Goal: Transaction & Acquisition: Book appointment/travel/reservation

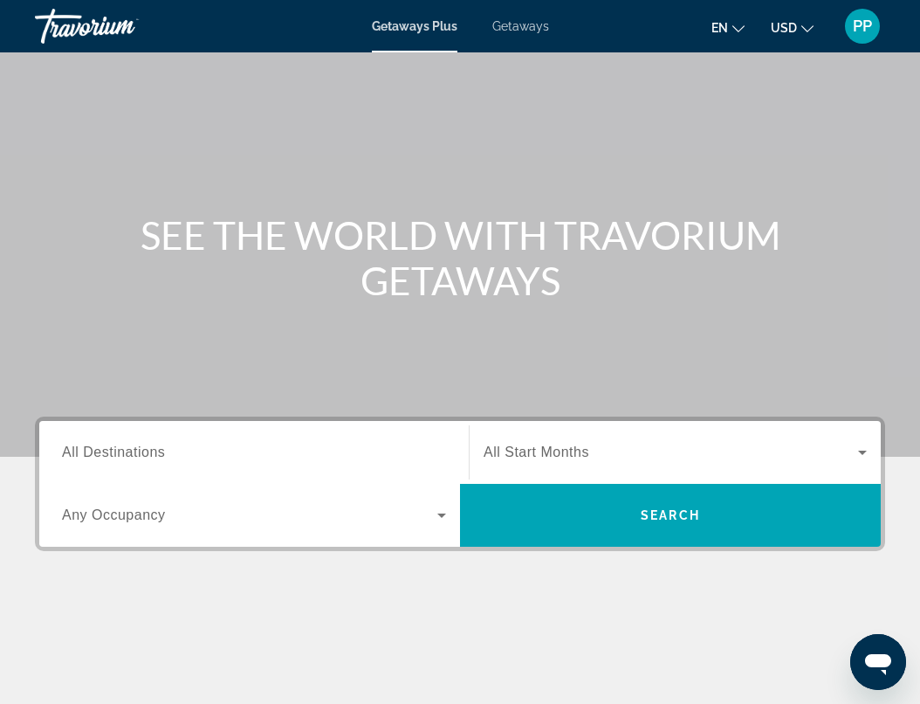
scroll to position [65, 0]
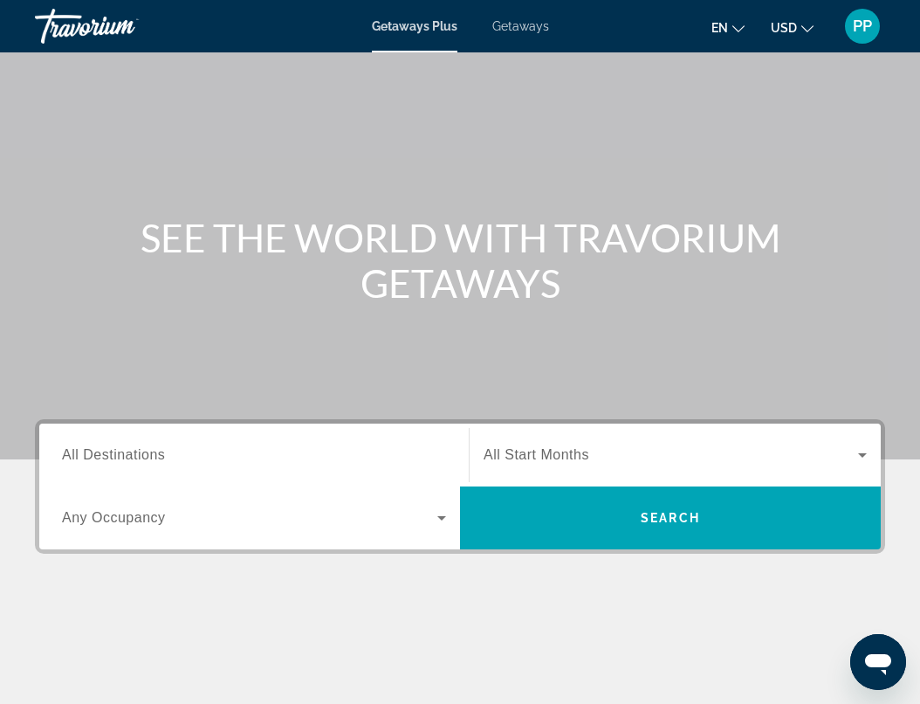
click at [529, 25] on span "Getaways" at bounding box center [520, 26] width 57 height 14
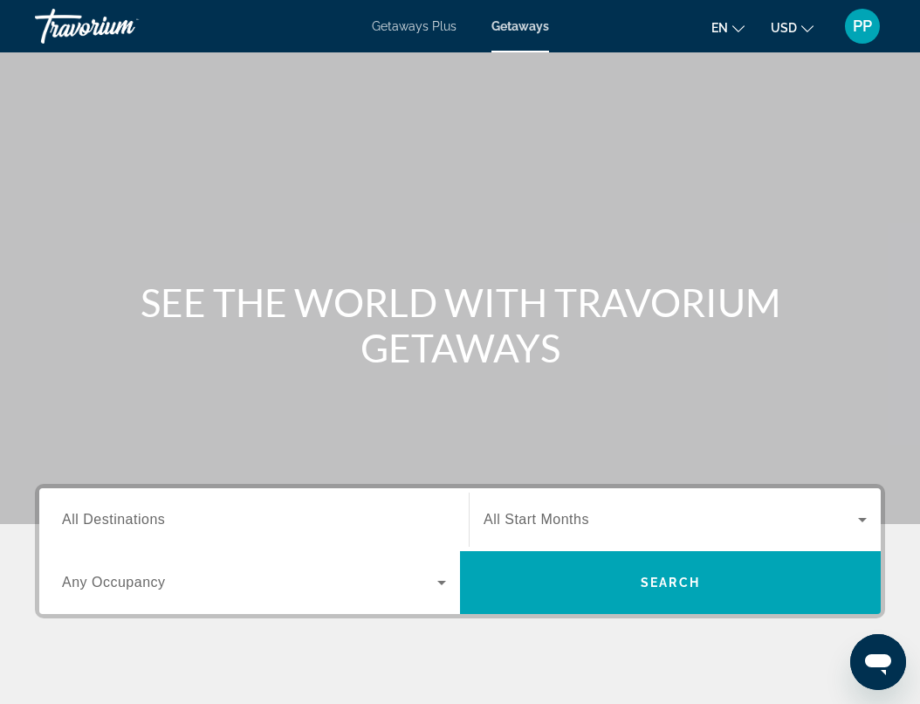
click at [442, 26] on span "Getaways Plus" at bounding box center [414, 26] width 85 height 14
click at [444, 584] on icon "Search widget" at bounding box center [441, 582] width 21 height 21
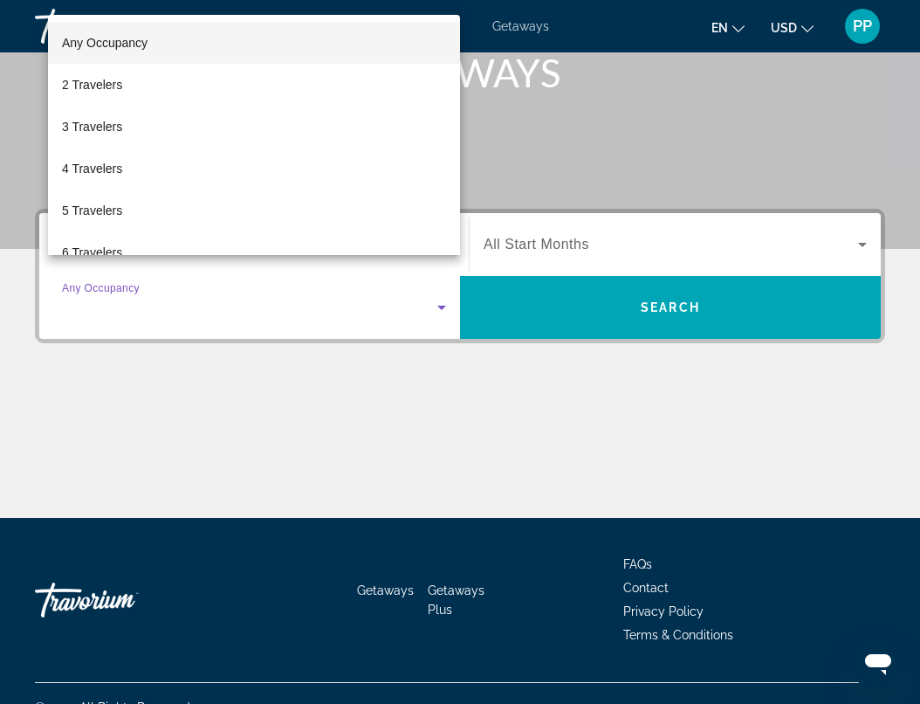
scroll to position [303, 0]
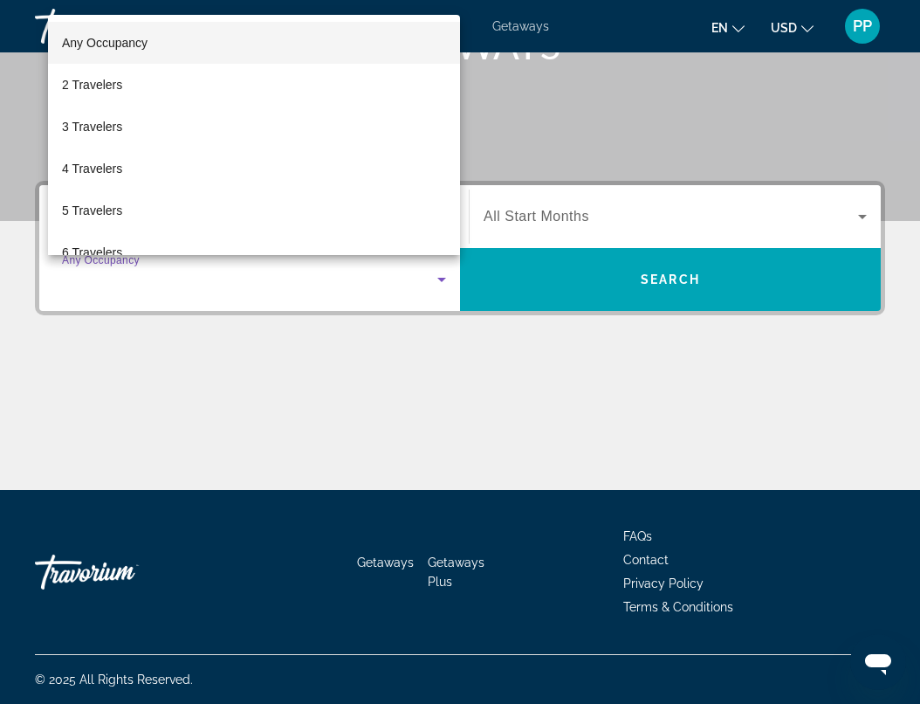
click at [439, 277] on div at bounding box center [460, 352] width 920 height 704
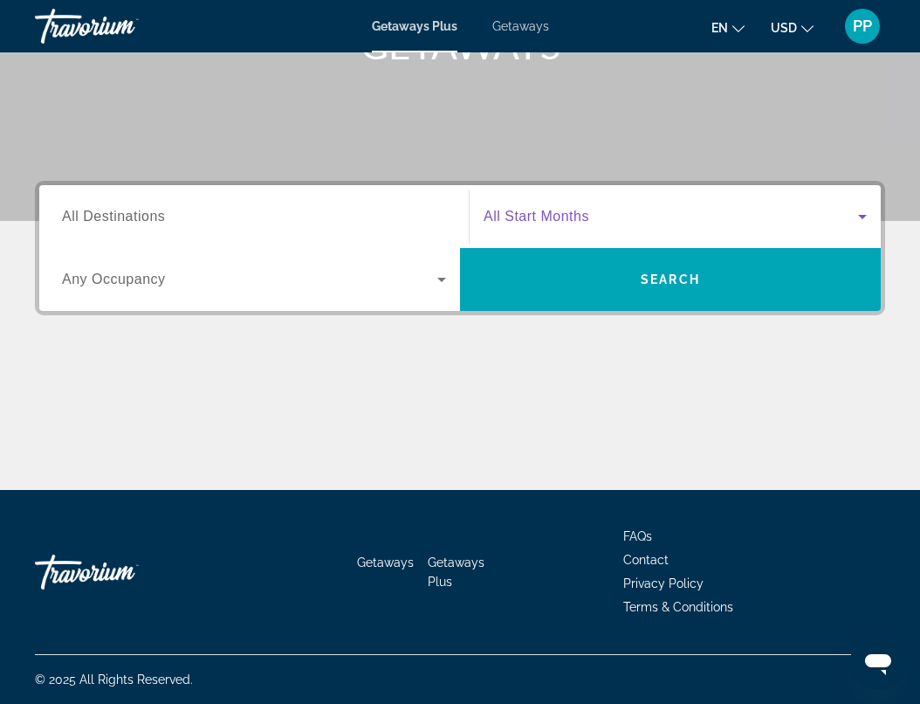
click at [864, 218] on icon "Search widget" at bounding box center [862, 216] width 21 height 21
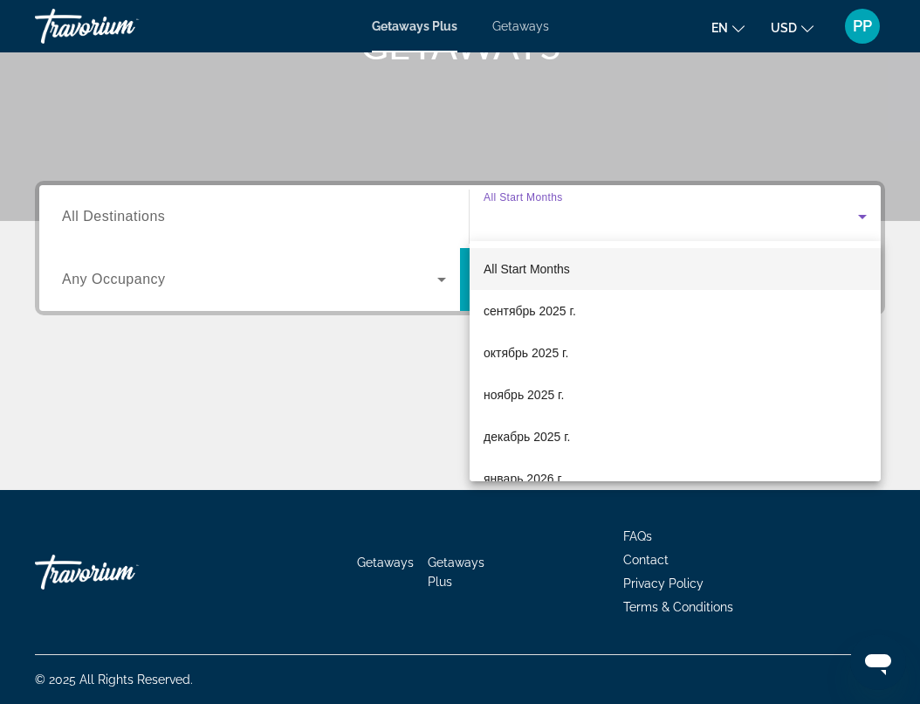
click at [860, 219] on div at bounding box center [460, 352] width 920 height 704
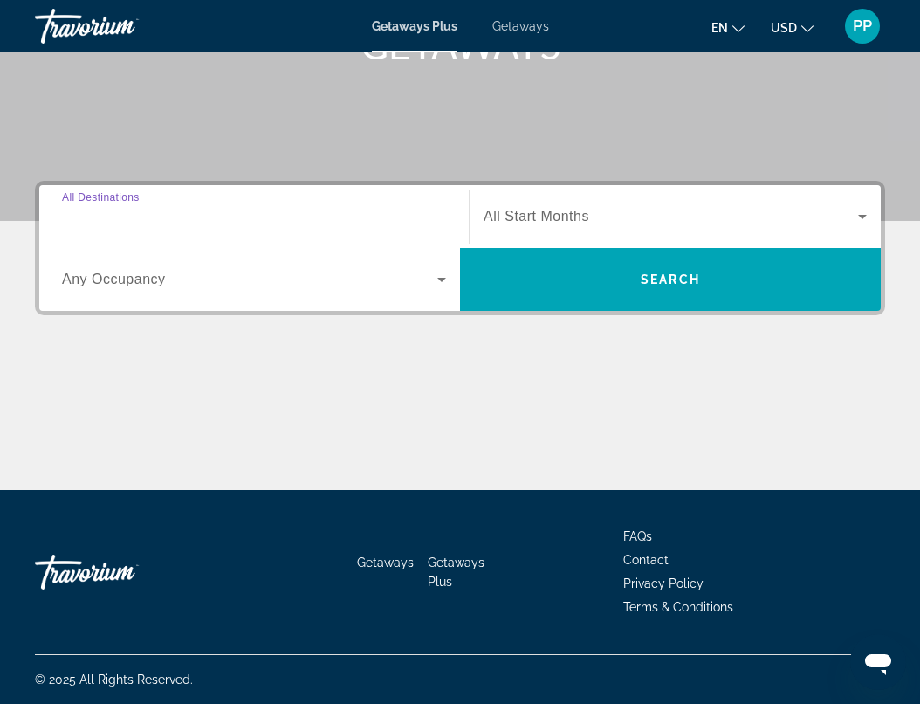
click at [290, 214] on input "Destination All Destinations" at bounding box center [254, 217] width 384 height 21
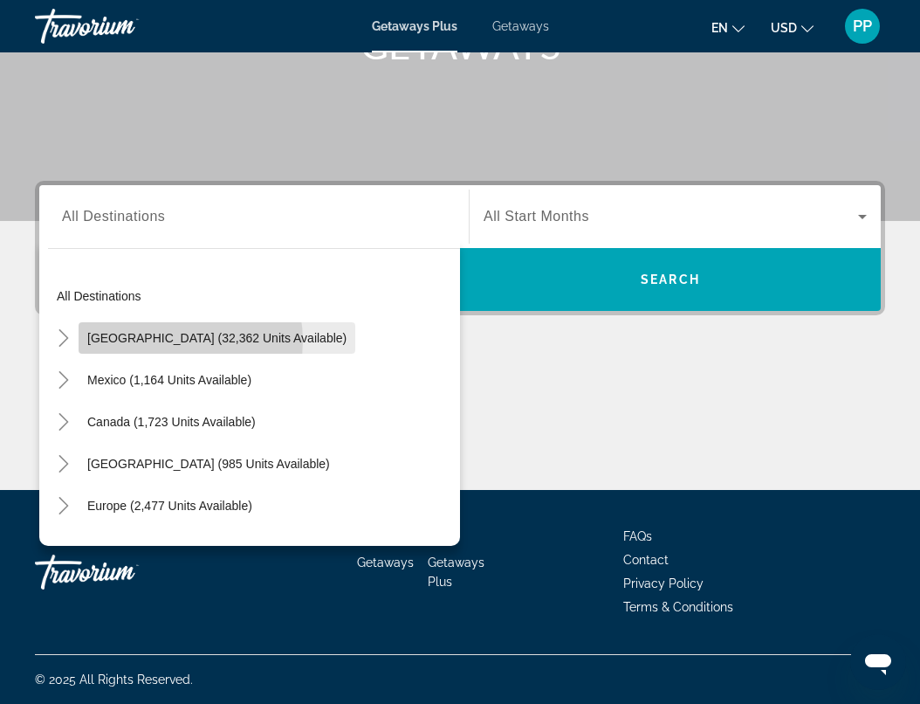
click at [175, 341] on span "[GEOGRAPHIC_DATA] (32,362 units available)" at bounding box center [216, 338] width 259 height 14
type input "**********"
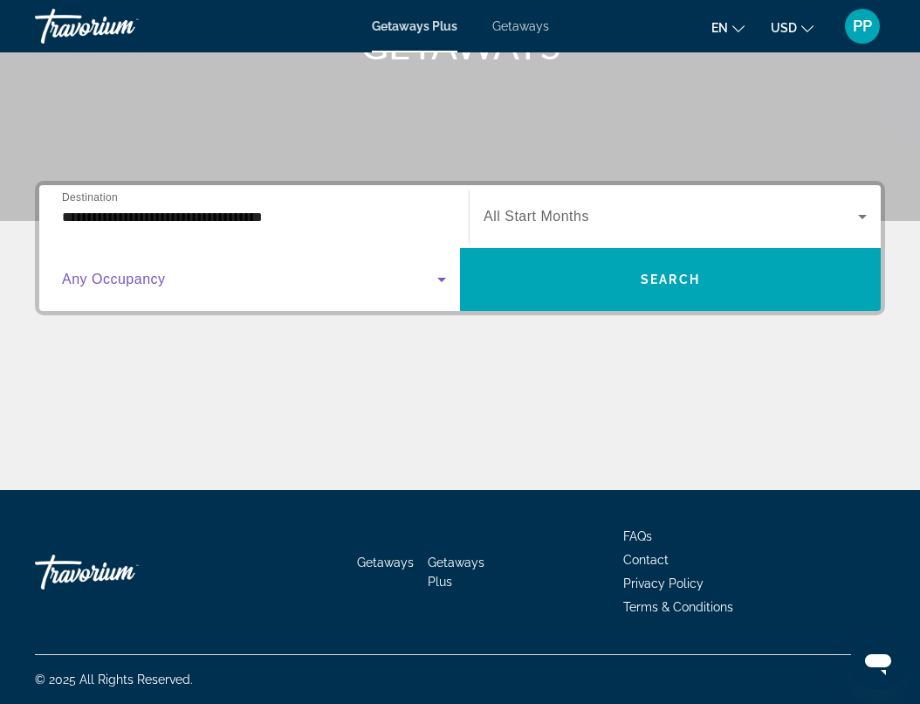
click at [444, 283] on icon "Search widget" at bounding box center [441, 279] width 21 height 21
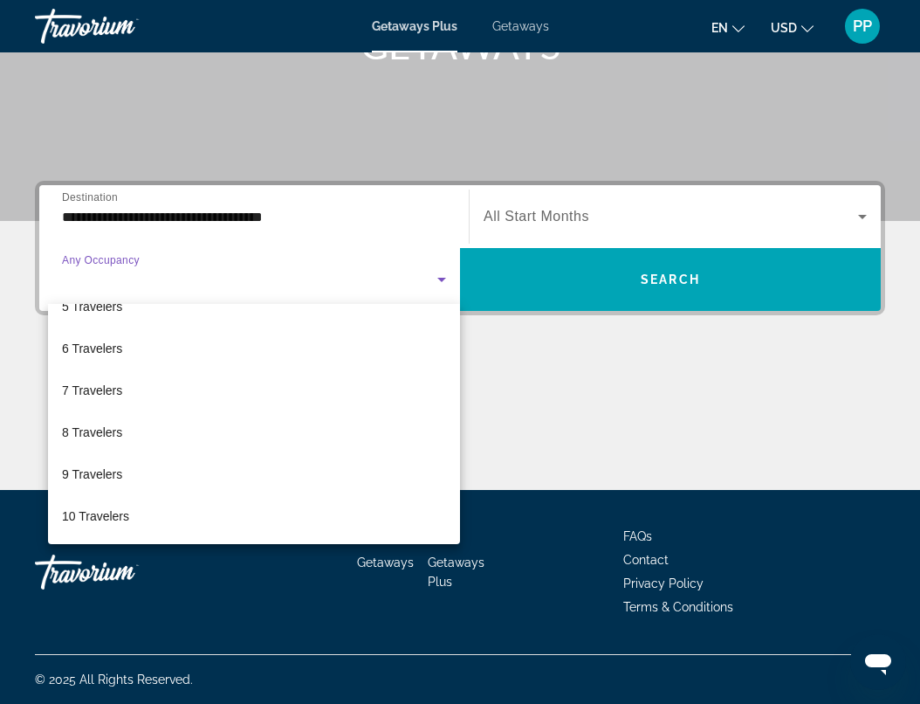
scroll to position [193, 0]
click at [440, 280] on div at bounding box center [460, 352] width 920 height 704
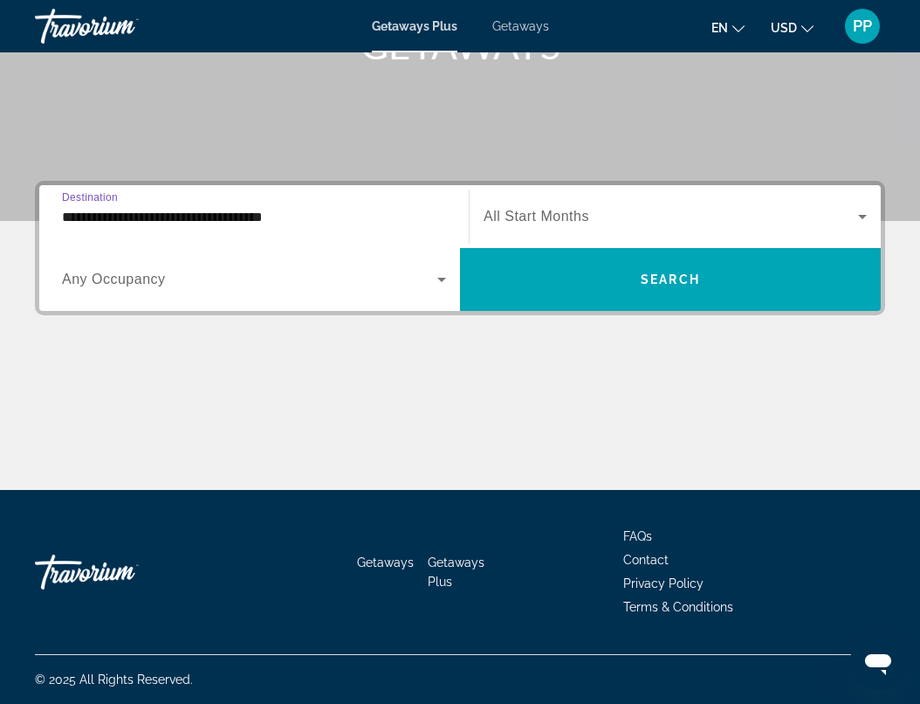
click at [299, 222] on input "**********" at bounding box center [254, 217] width 384 height 21
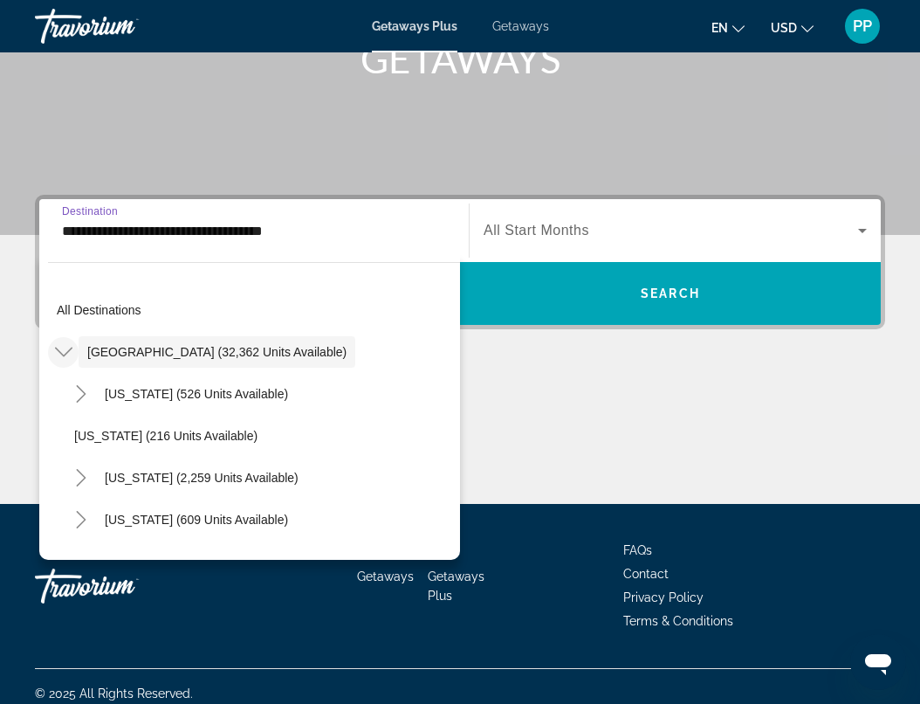
click at [66, 355] on icon "Toggle United States (32,362 units available)" at bounding box center [63, 351] width 17 height 17
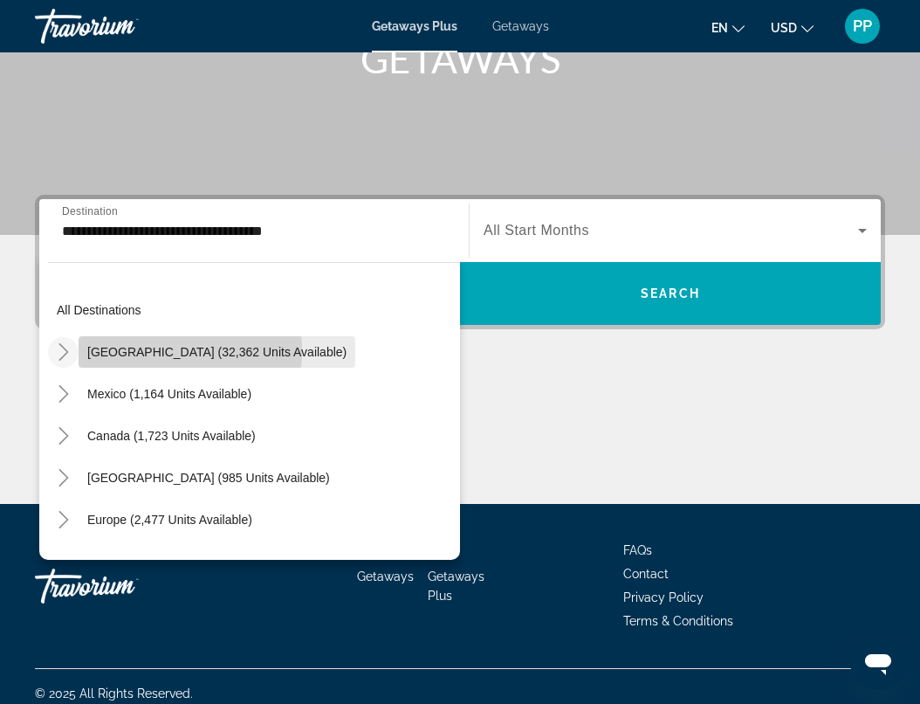
click at [125, 350] on span "[GEOGRAPHIC_DATA] (32,362 units available)" at bounding box center [216, 352] width 259 height 14
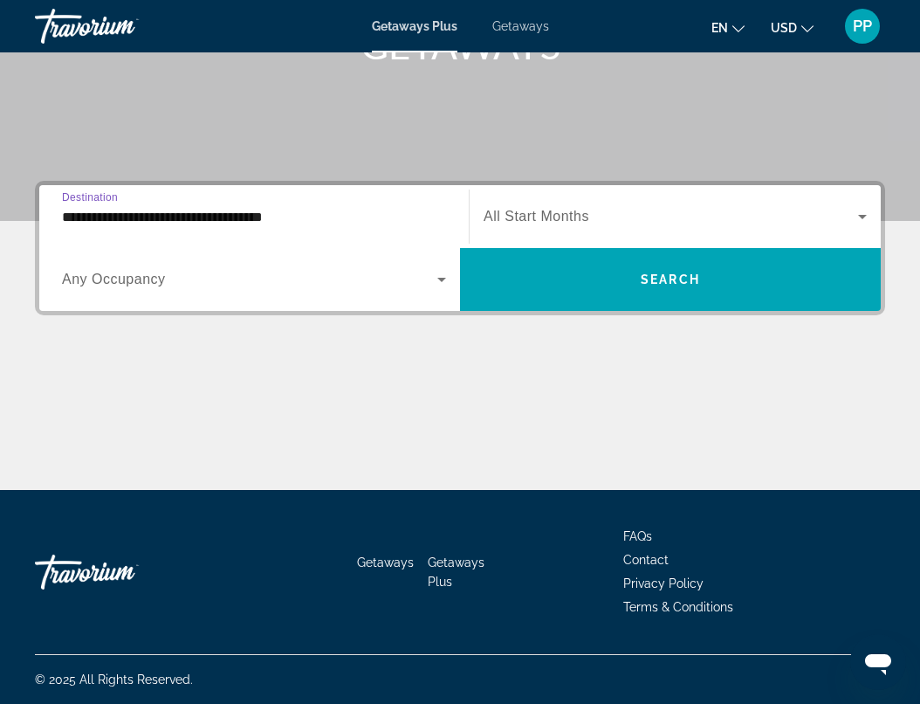
click at [270, 210] on input "**********" at bounding box center [254, 217] width 384 height 21
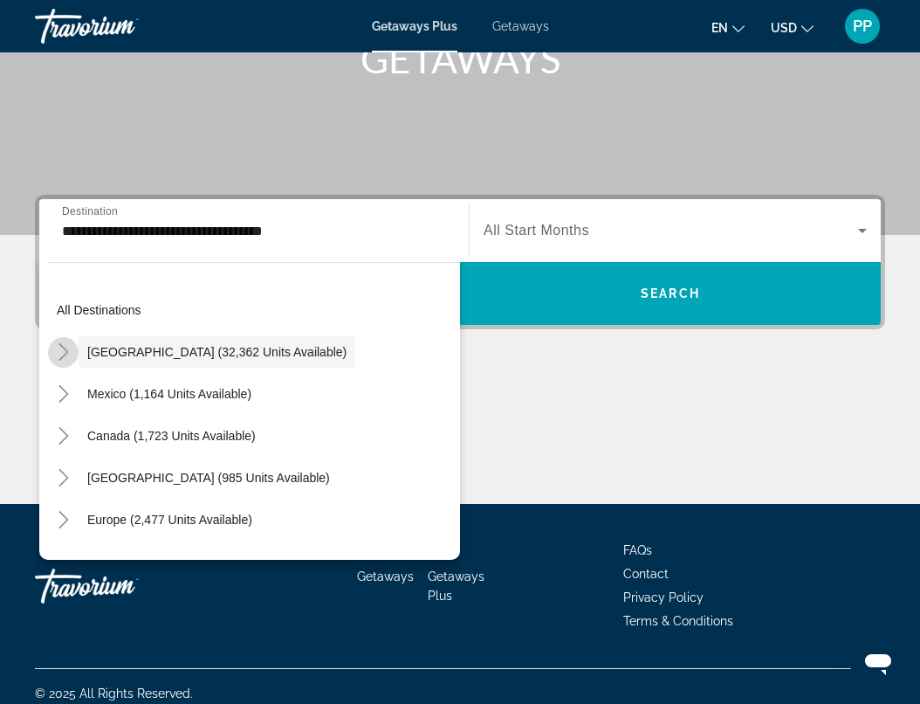
click at [64, 357] on icon "Toggle United States (32,362 units available)" at bounding box center [64, 351] width 10 height 17
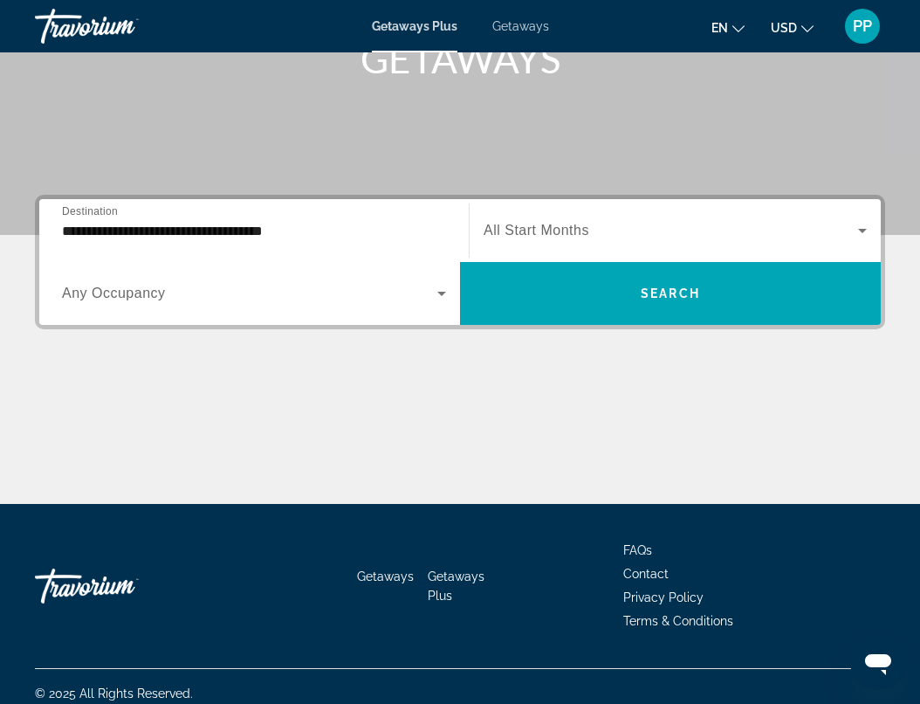
click at [437, 38] on div "Getaways Plus Getaways en English Español Français Italiano Português русский U…" at bounding box center [460, 25] width 920 height 45
click at [512, 31] on span "Getaways" at bounding box center [520, 26] width 57 height 14
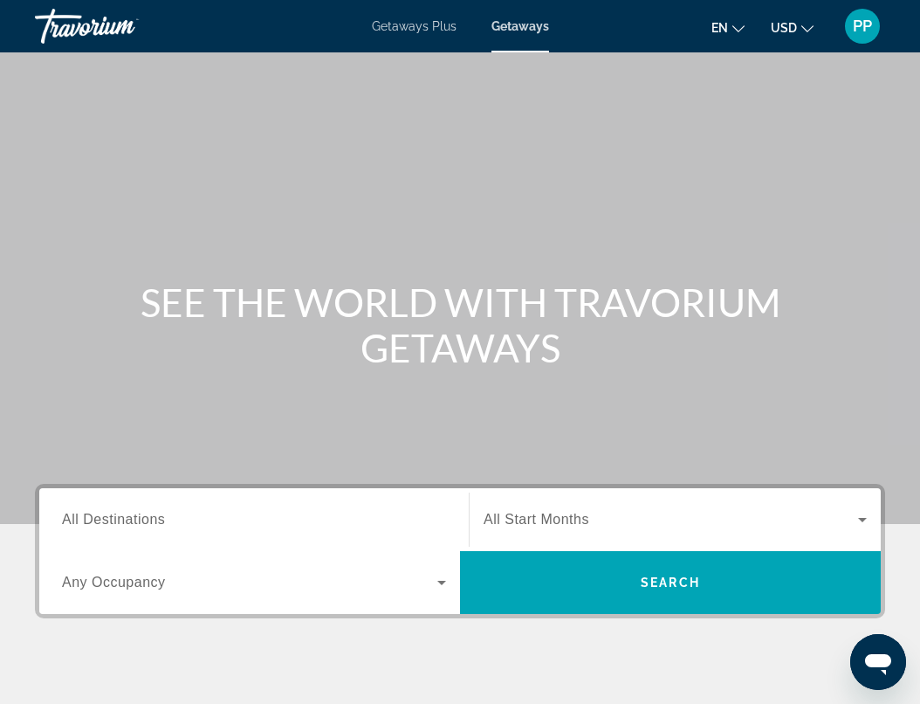
click at [430, 26] on span "Getaways Plus" at bounding box center [414, 26] width 85 height 14
click at [349, 520] on input "Destination All Destinations" at bounding box center [254, 520] width 384 height 21
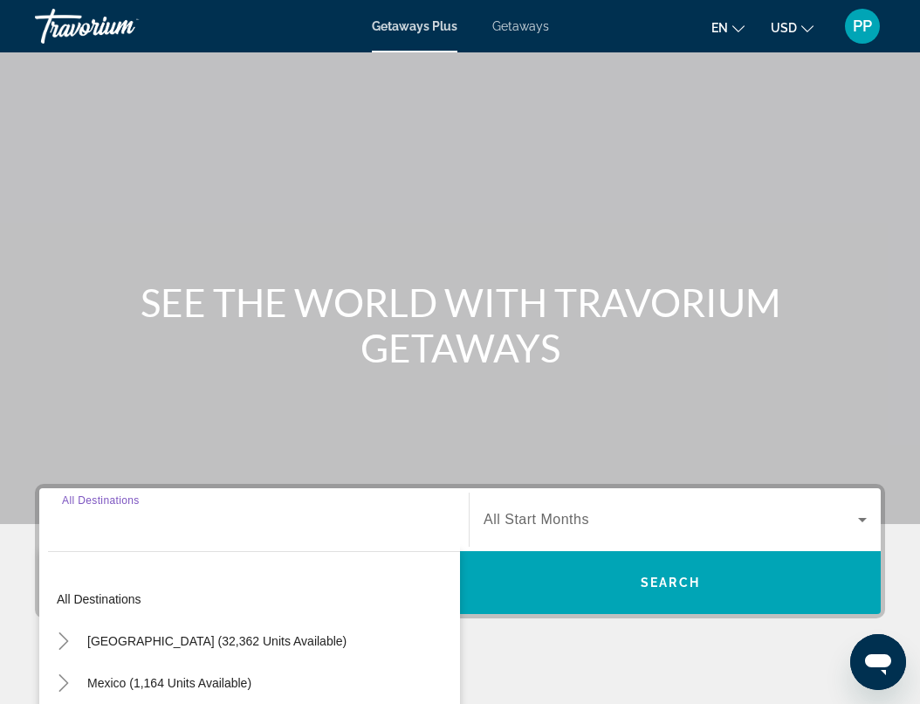
scroll to position [303, 0]
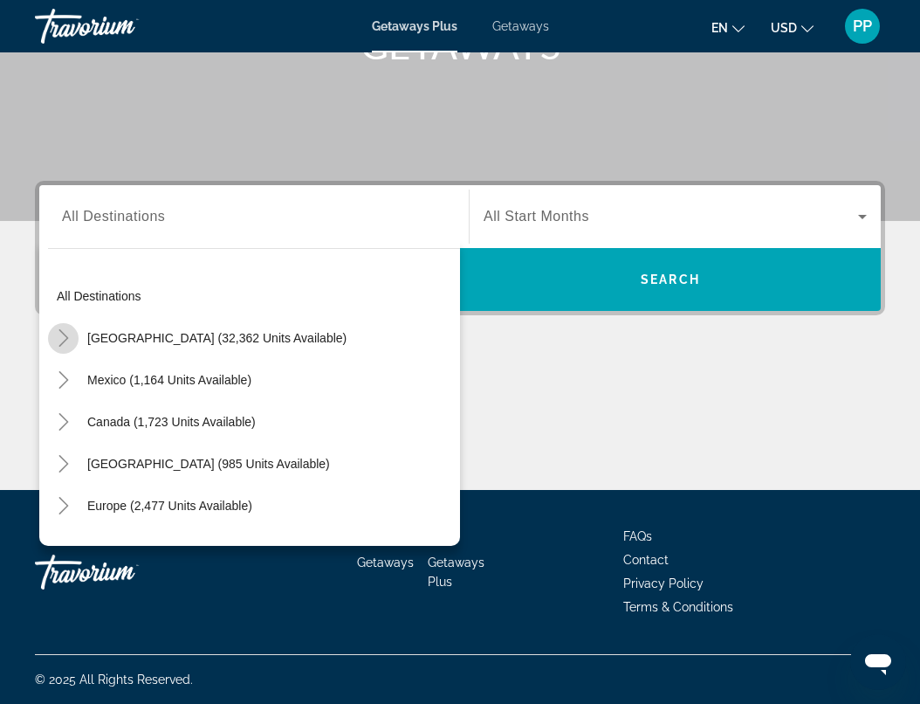
click at [71, 338] on icon "Toggle United States (32,362 units available)" at bounding box center [63, 337] width 17 height 17
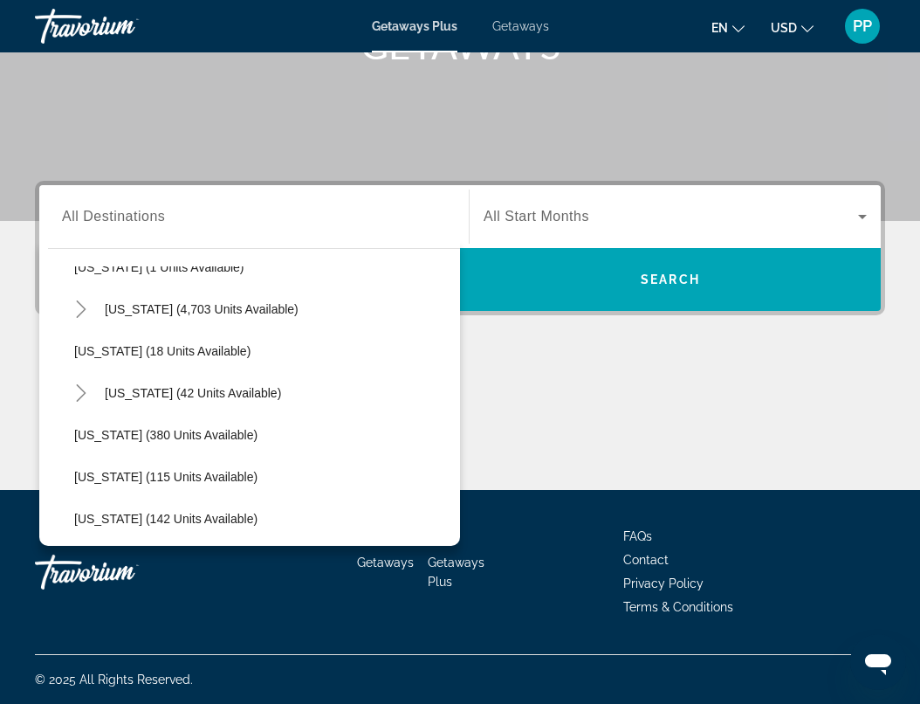
scroll to position [285, 0]
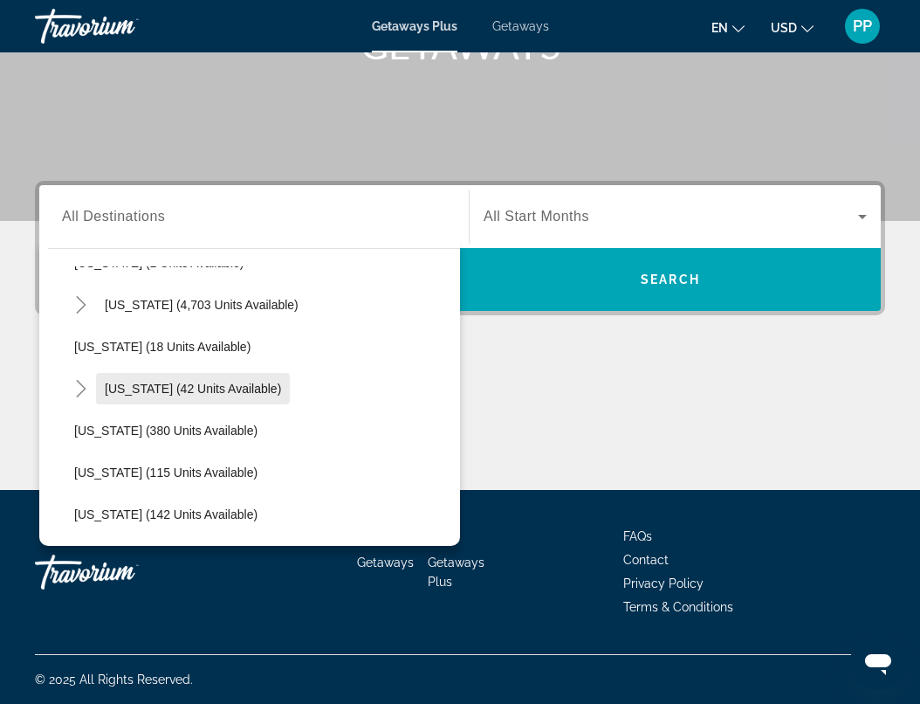
click at [143, 394] on span "[US_STATE] (42 units available)" at bounding box center [193, 389] width 176 height 14
type input "**********"
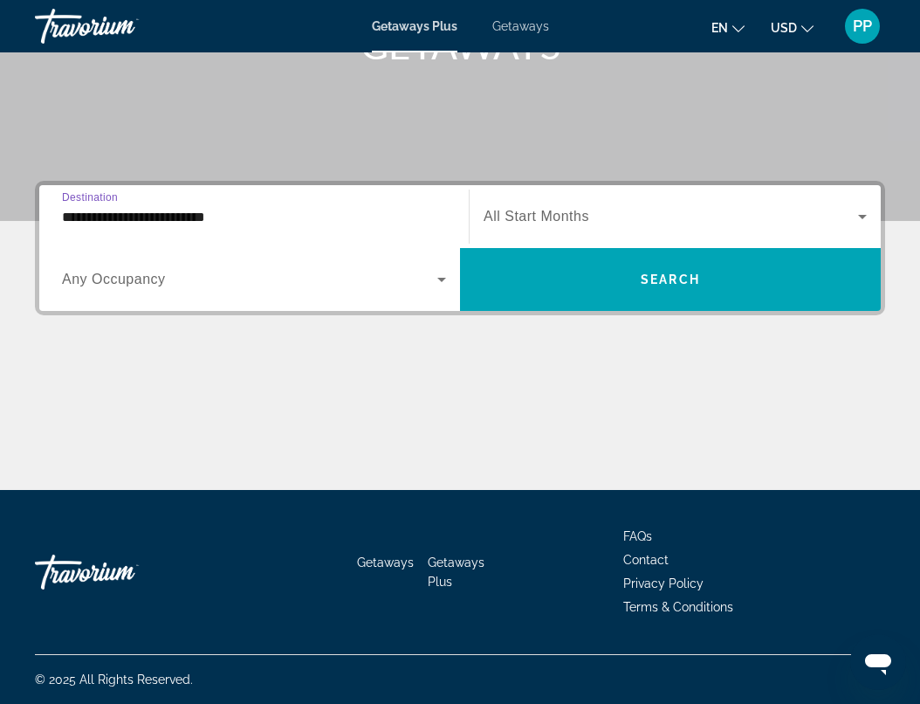
click at [227, 223] on input "**********" at bounding box center [254, 217] width 384 height 21
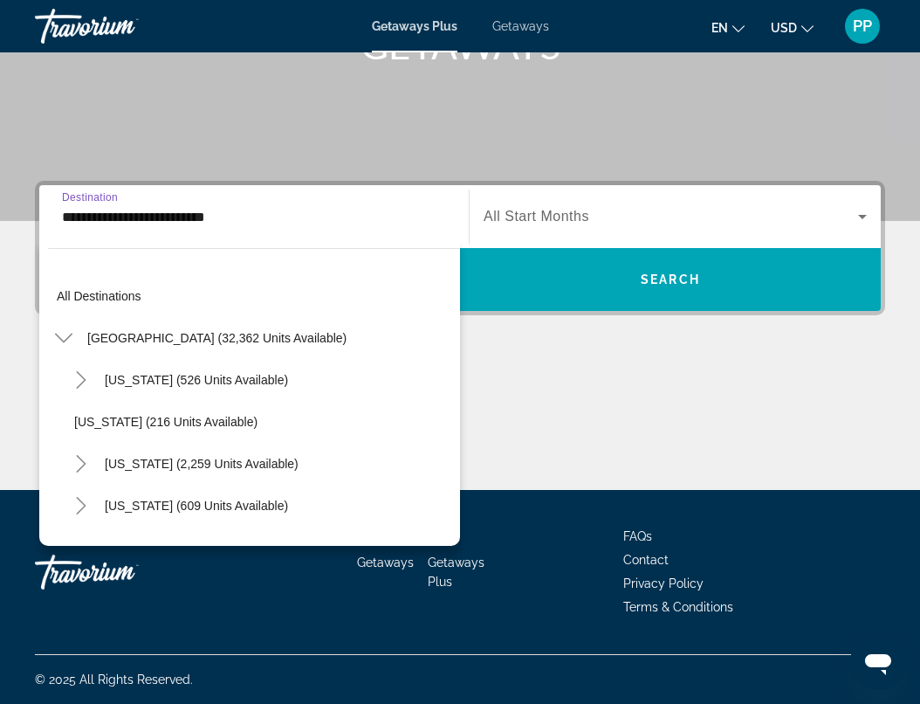
scroll to position [272, 0]
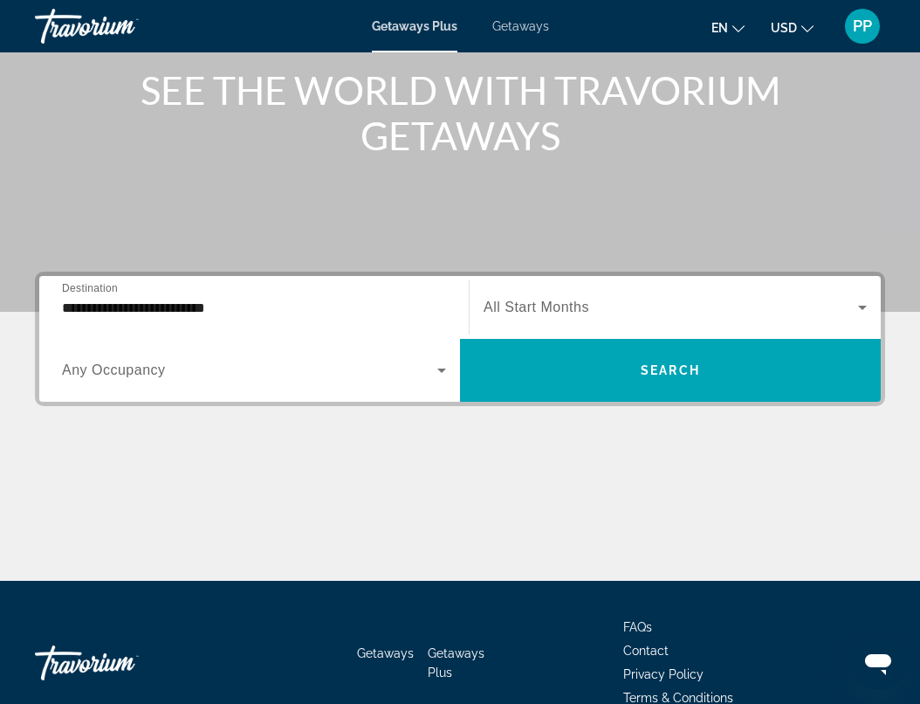
scroll to position [212, 0]
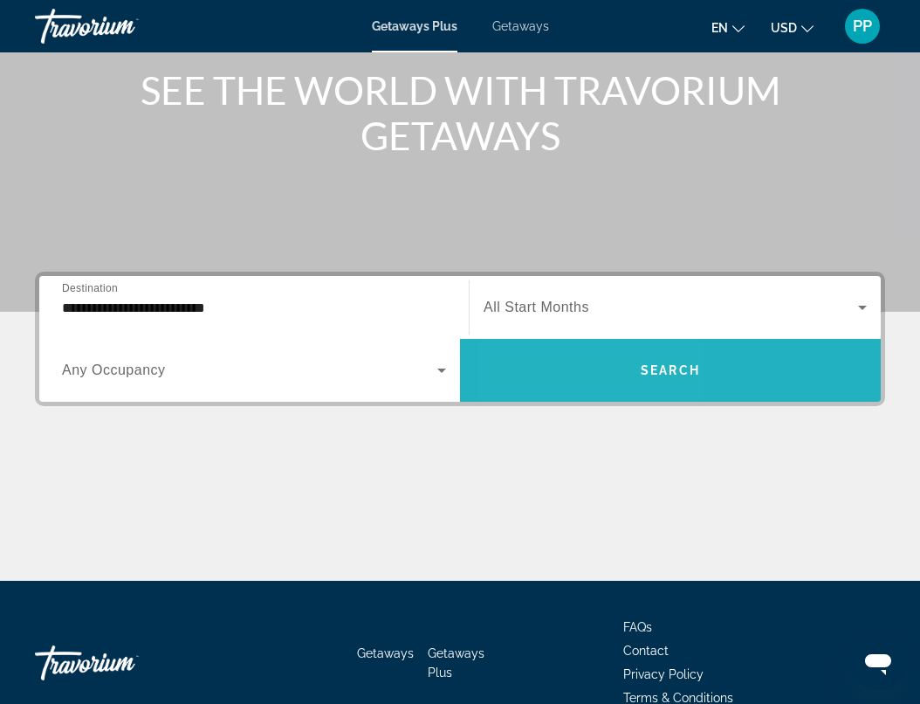
click at [570, 366] on span "Search widget" at bounding box center [670, 370] width 421 height 42
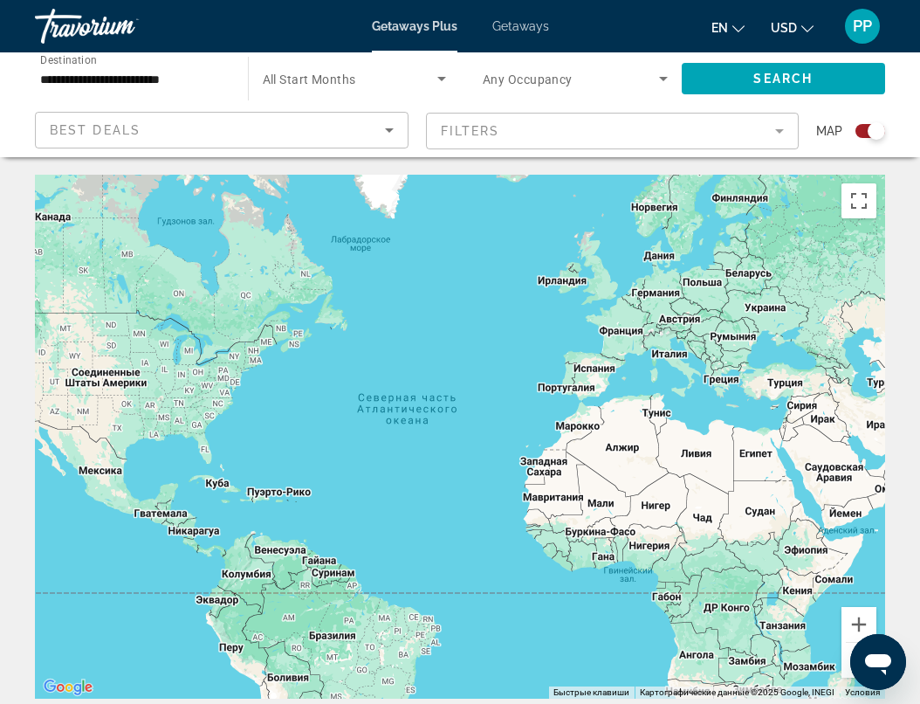
click at [124, 381] on div "Main content" at bounding box center [460, 437] width 850 height 524
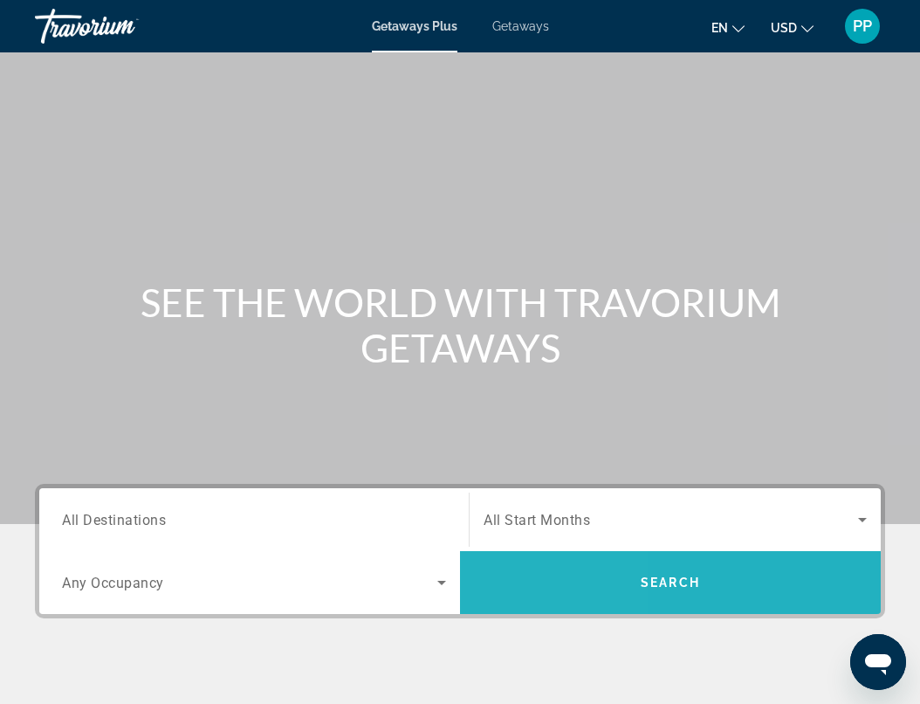
click at [543, 582] on span "Search widget" at bounding box center [670, 582] width 421 height 42
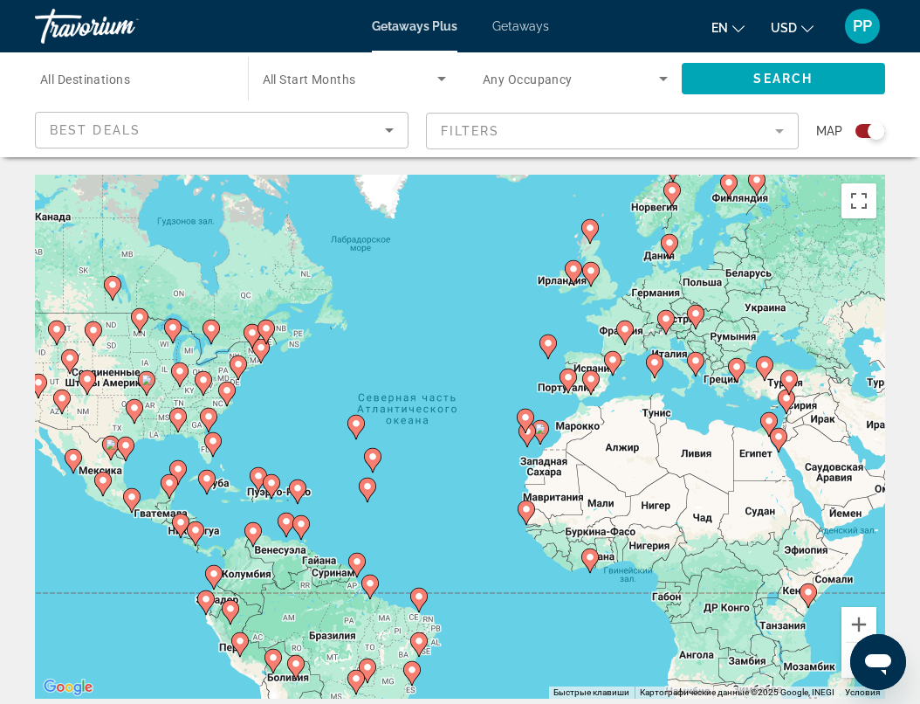
click at [396, 135] on icon "Sort by" at bounding box center [389, 130] width 21 height 21
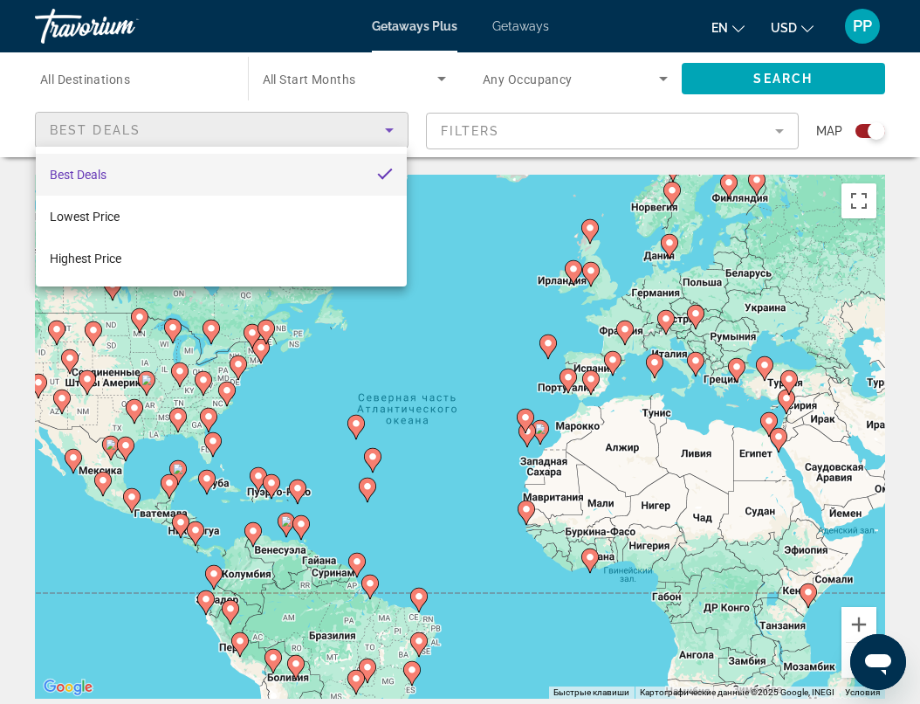
click at [396, 135] on div at bounding box center [460, 352] width 920 height 704
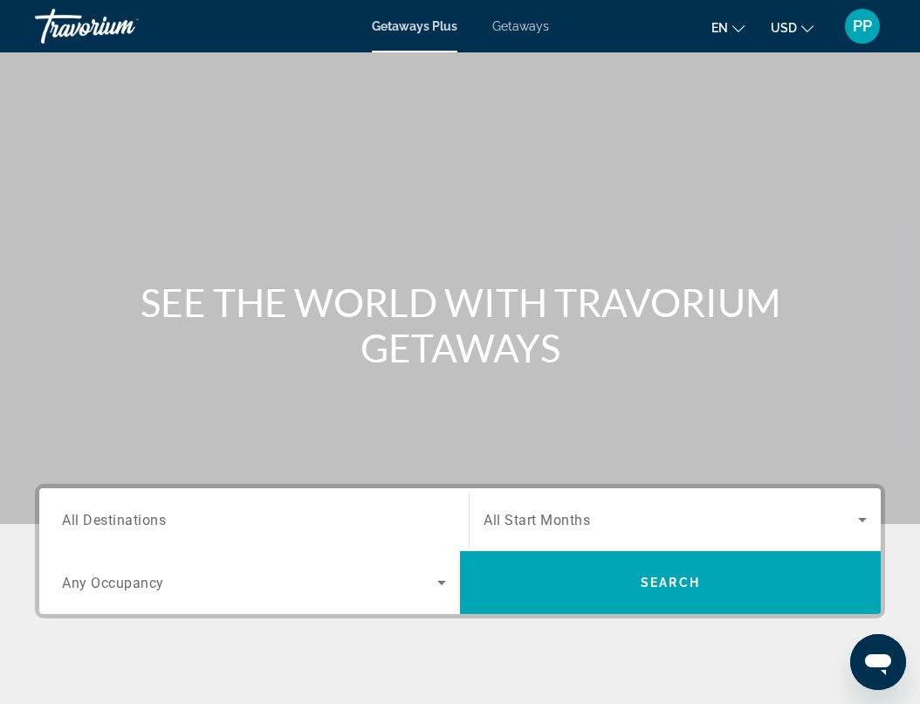
click at [210, 527] on input "Destination All Destinations" at bounding box center [254, 520] width 384 height 21
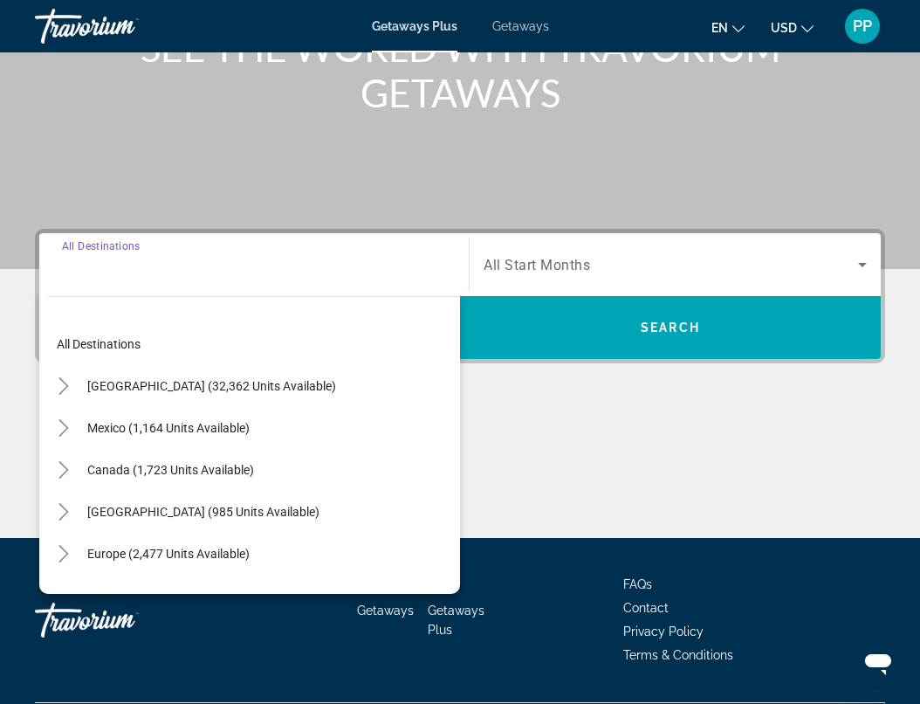
scroll to position [303, 0]
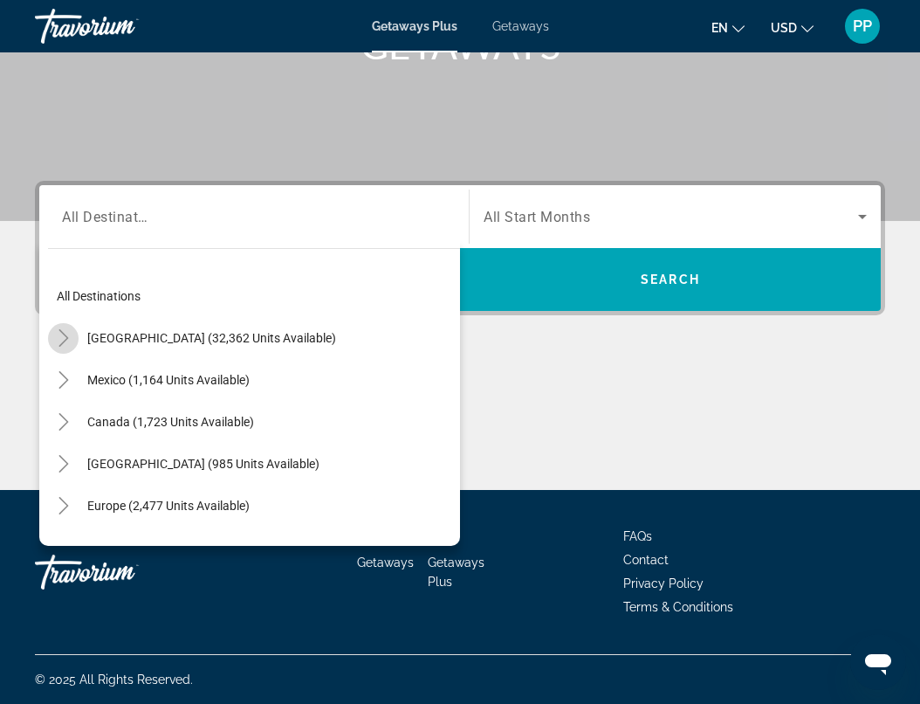
click at [65, 340] on icon "Toggle United States (32,362 units available)" at bounding box center [64, 337] width 10 height 17
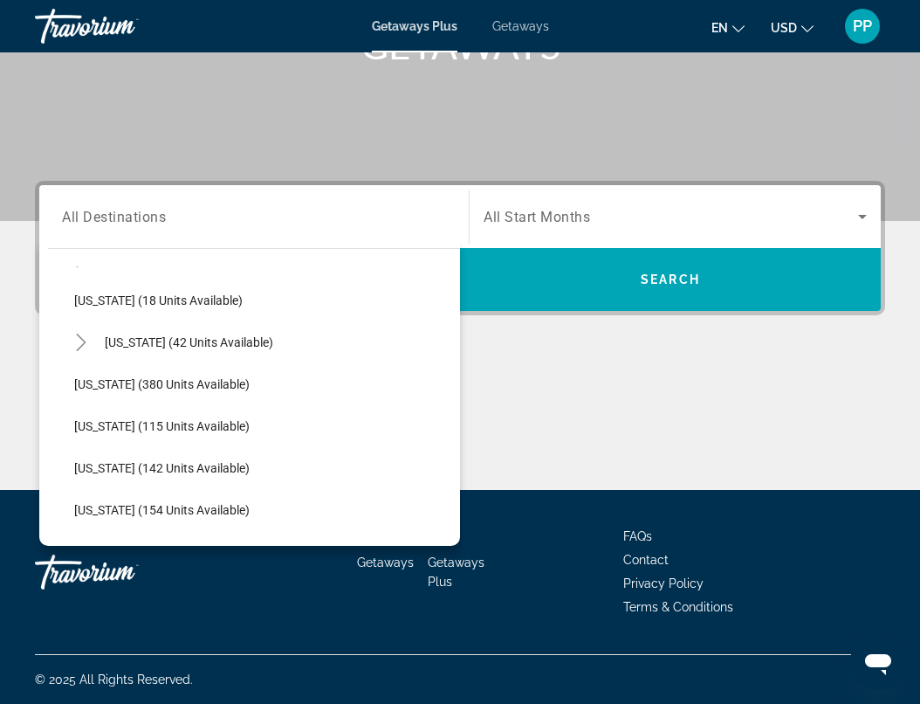
scroll to position [332, 0]
click at [182, 345] on span "[US_STATE] (42 units available)" at bounding box center [189, 341] width 169 height 14
type input "**********"
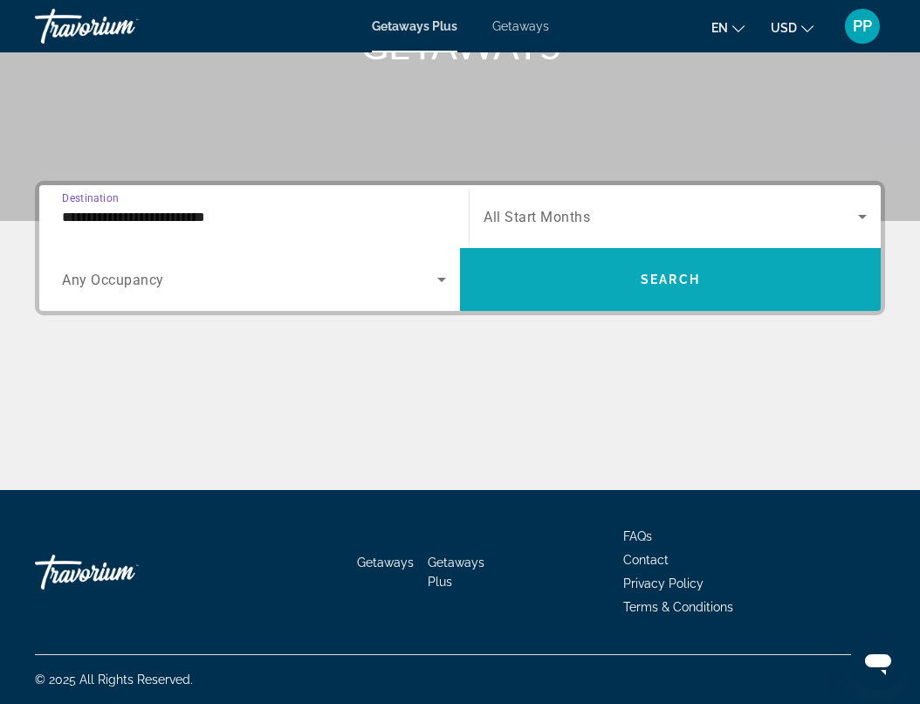
click at [500, 286] on span "Search widget" at bounding box center [670, 279] width 421 height 42
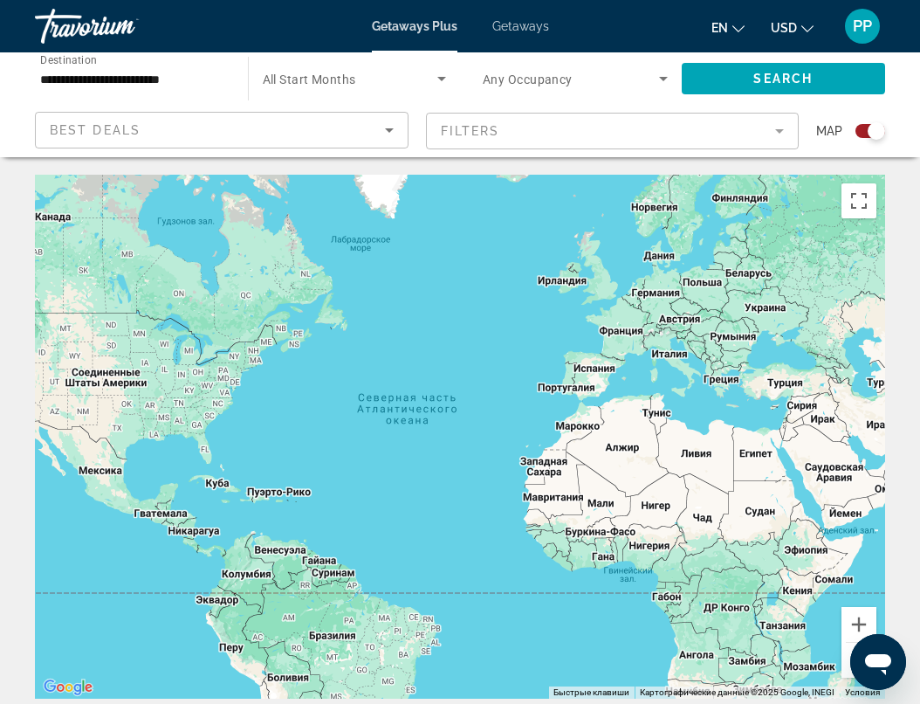
scroll to position [1, 0]
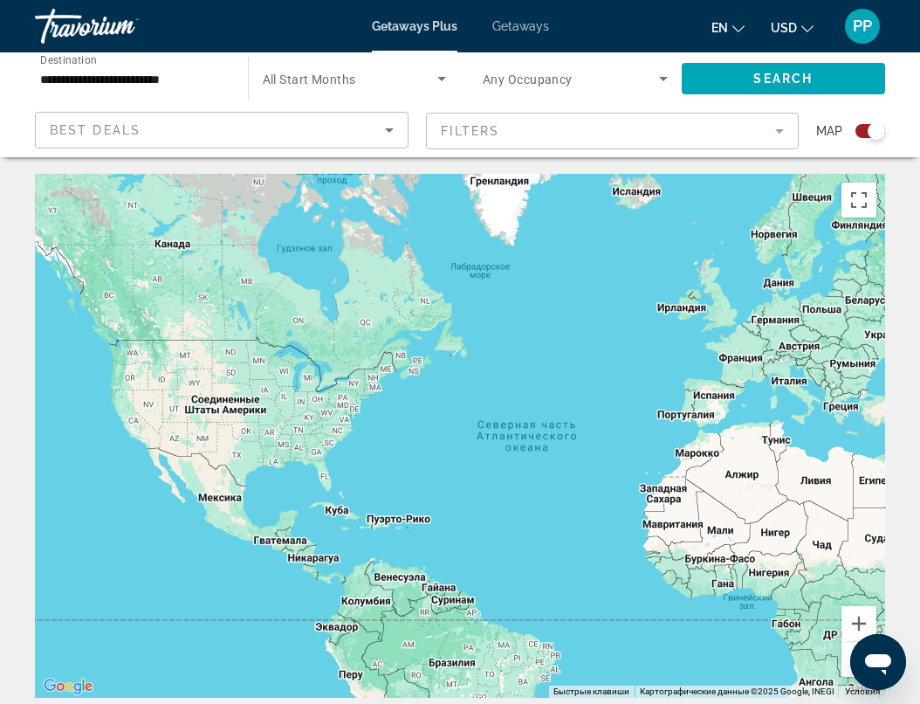
drag, startPoint x: 433, startPoint y: 387, endPoint x: 552, endPoint y: 414, distance: 121.8
click at [552, 414] on div "Main content" at bounding box center [460, 436] width 850 height 524
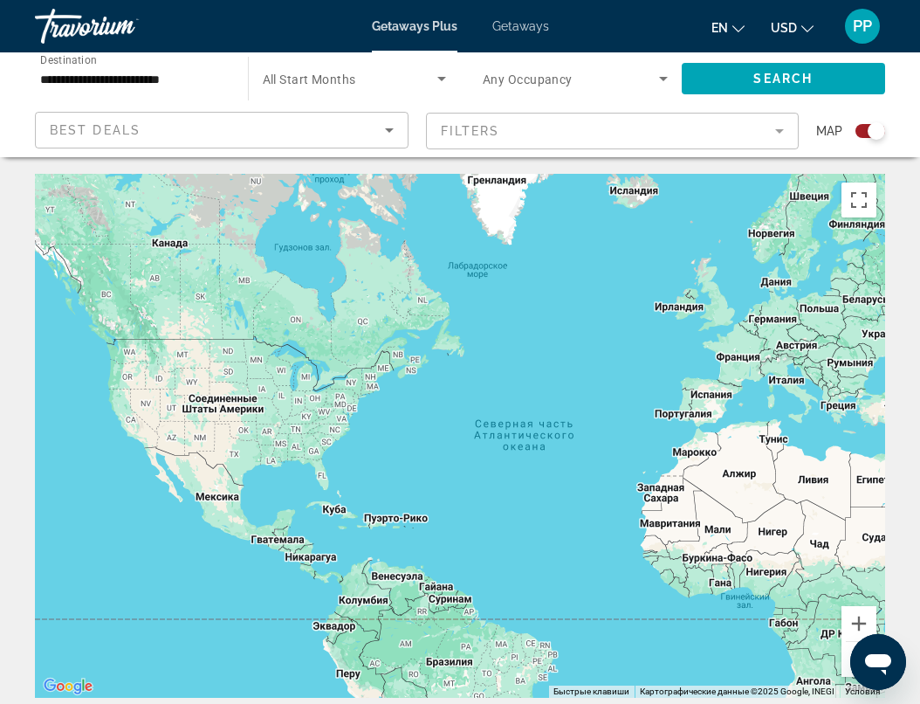
click at [286, 372] on div "Main content" at bounding box center [460, 436] width 850 height 524
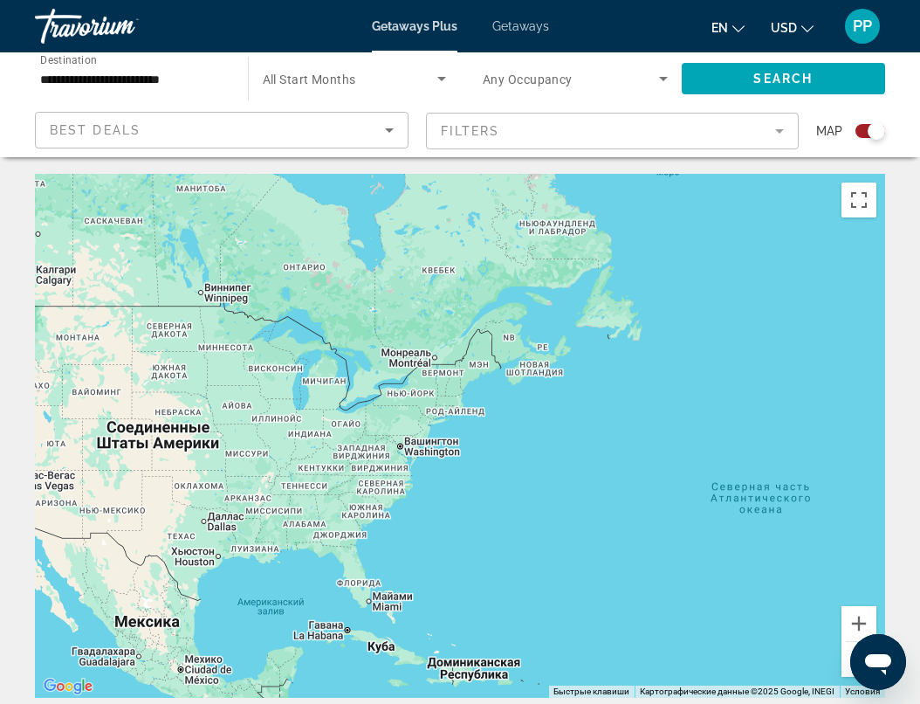
click at [287, 427] on div "Main content" at bounding box center [460, 436] width 850 height 524
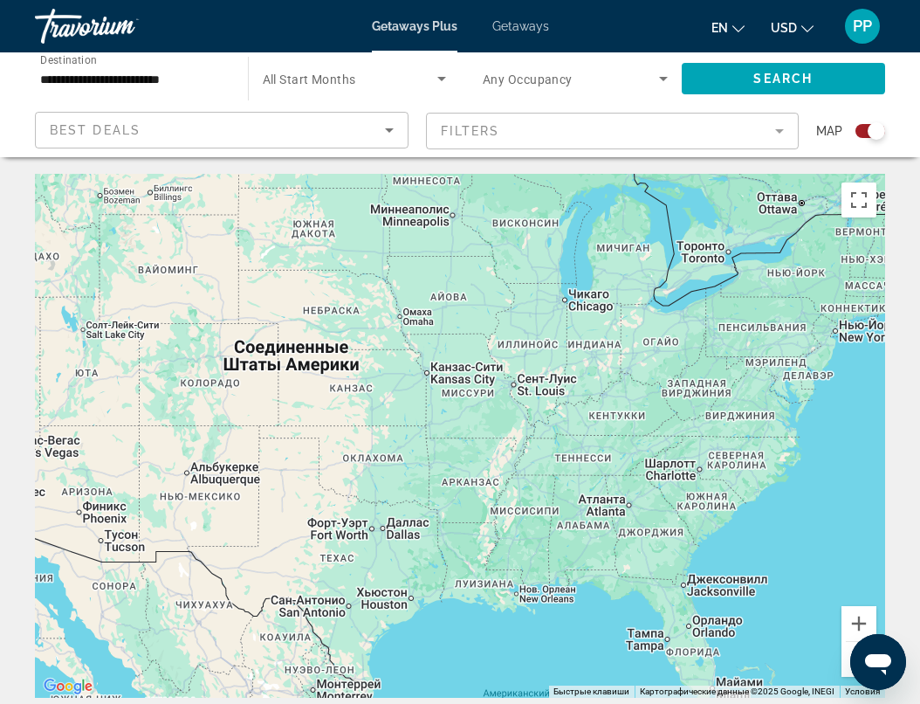
drag, startPoint x: 165, startPoint y: 441, endPoint x: 439, endPoint y: 345, distance: 290.5
click at [439, 345] on div "Main content" at bounding box center [460, 436] width 850 height 524
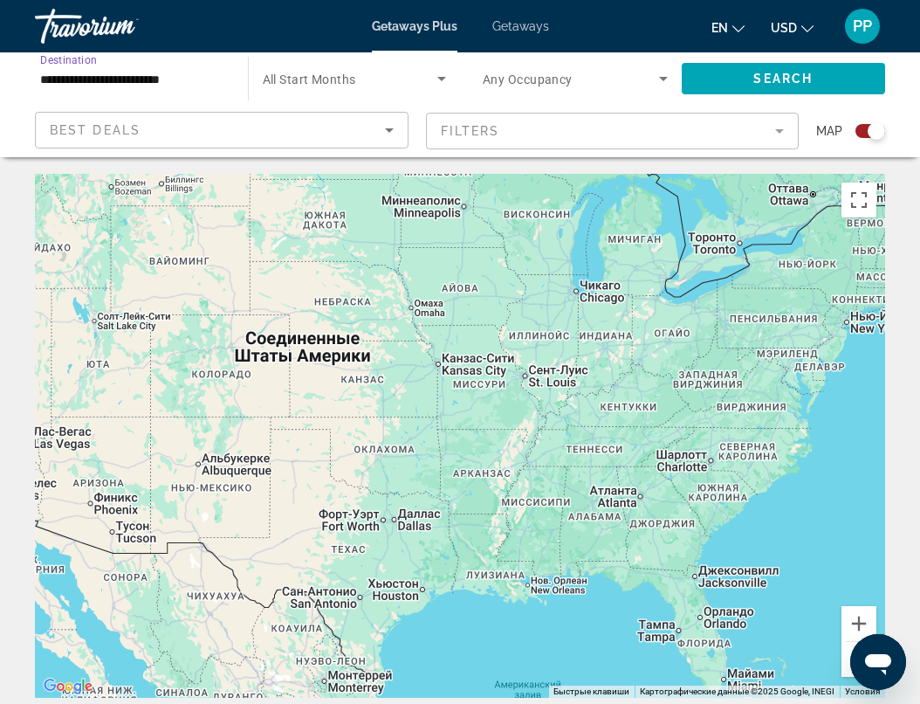
click at [170, 74] on input "**********" at bounding box center [132, 79] width 185 height 21
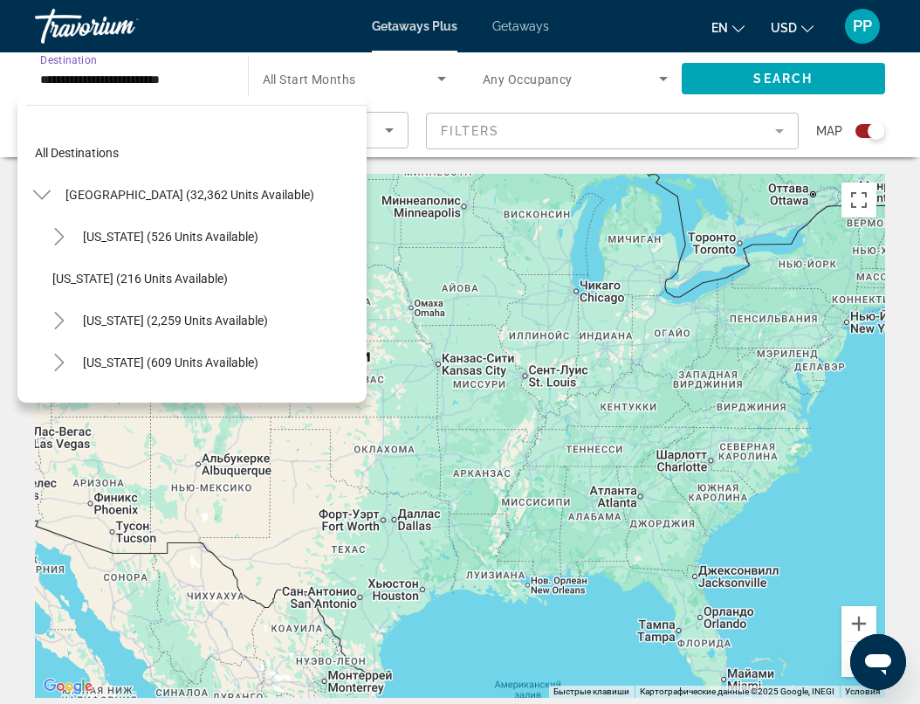
scroll to position [272, 0]
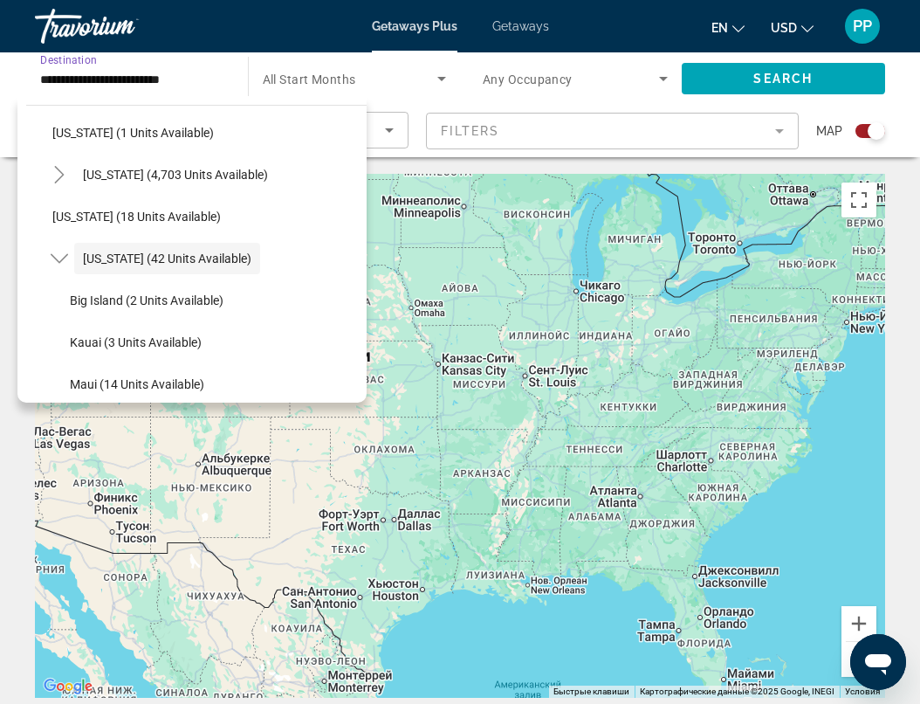
click at [170, 74] on input "**********" at bounding box center [132, 79] width 185 height 21
click at [129, 254] on span "[US_STATE] (42 units available)" at bounding box center [167, 258] width 169 height 14
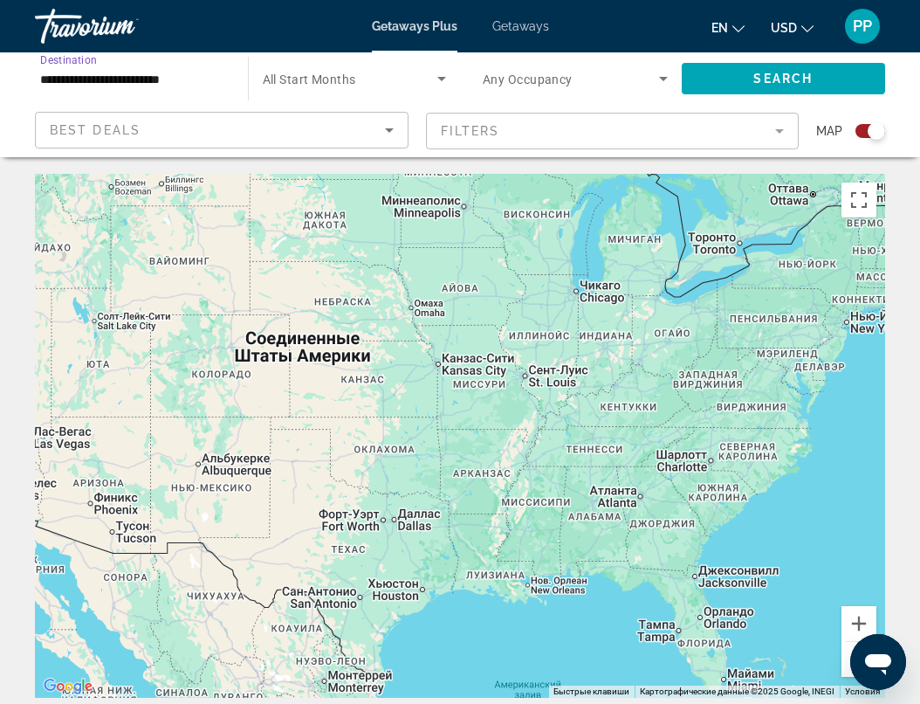
click at [781, 133] on mat-form-field "Filters" at bounding box center [613, 131] width 374 height 37
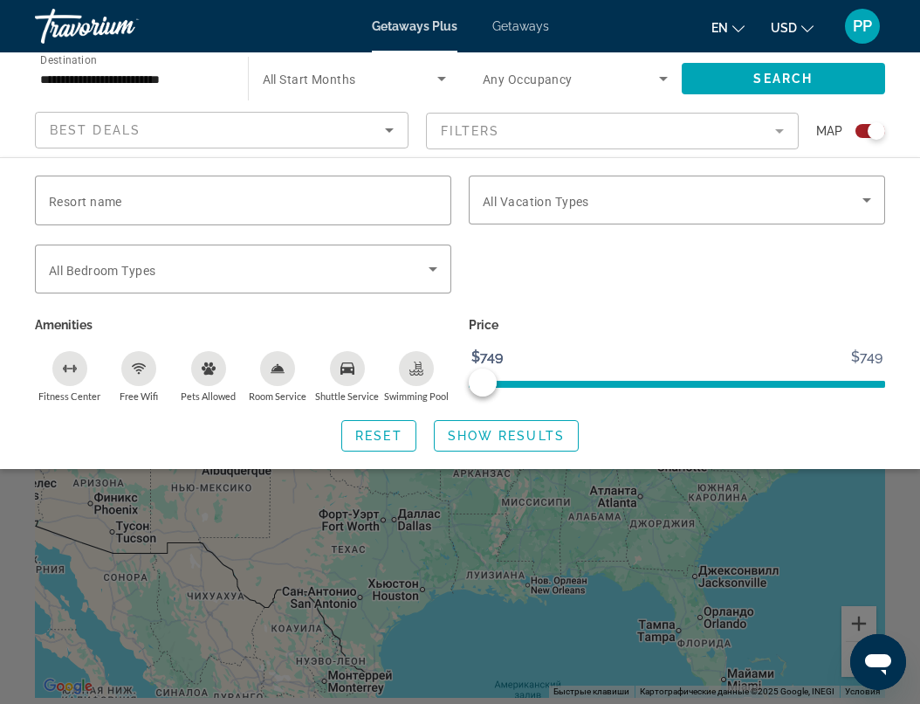
click at [781, 133] on mat-form-field "Filters" at bounding box center [613, 131] width 374 height 37
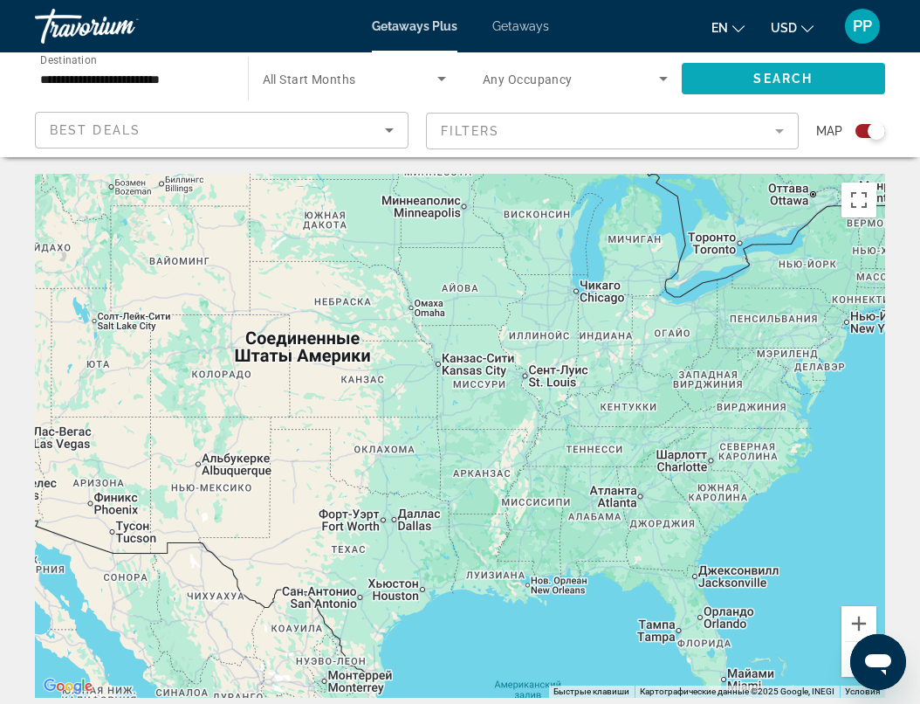
click at [845, 80] on span "Search widget" at bounding box center [784, 79] width 204 height 42
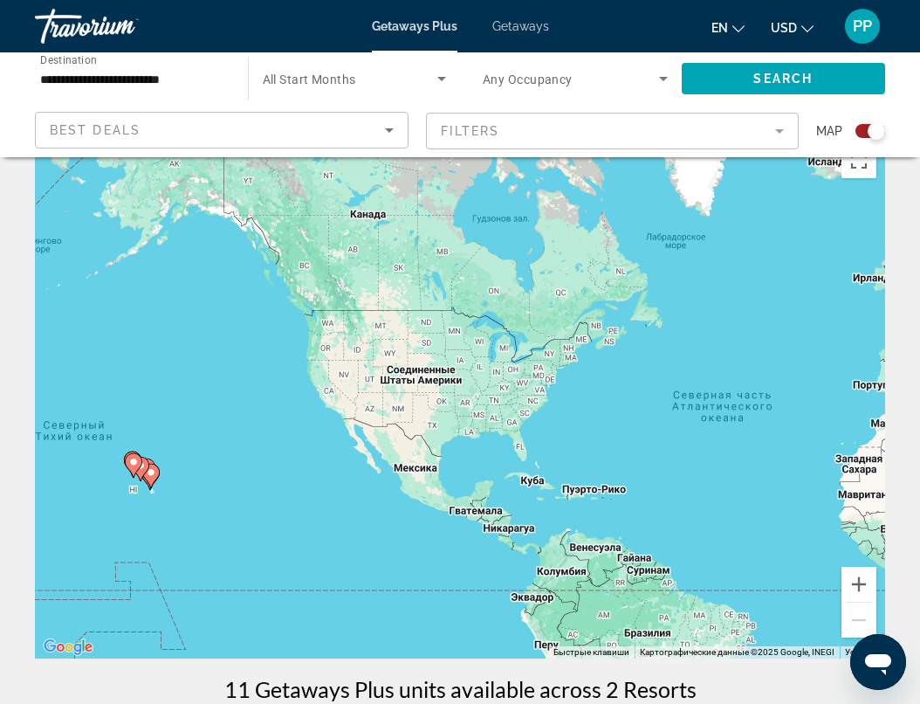
scroll to position [40, 0]
click at [140, 494] on div "Чтобы активировать перетаскивание с помощью клавиатуры, нажмите Alt + Ввод. Пос…" at bounding box center [460, 396] width 850 height 524
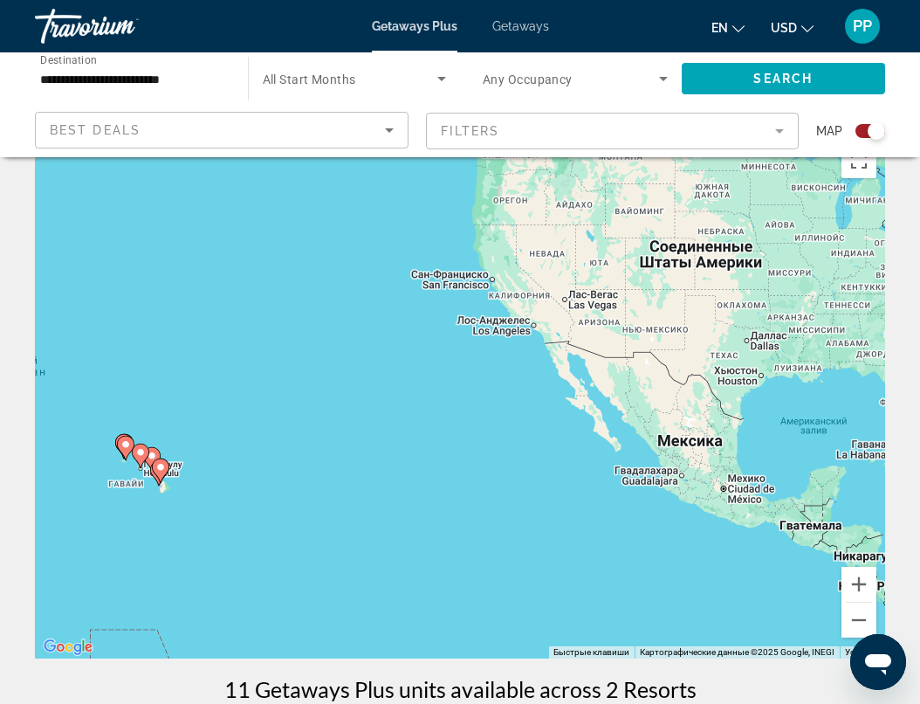
click at [140, 494] on div "Чтобы активировать перетаскивание с помощью клавиатуры, нажмите Alt + Ввод. Пос…" at bounding box center [460, 396] width 850 height 524
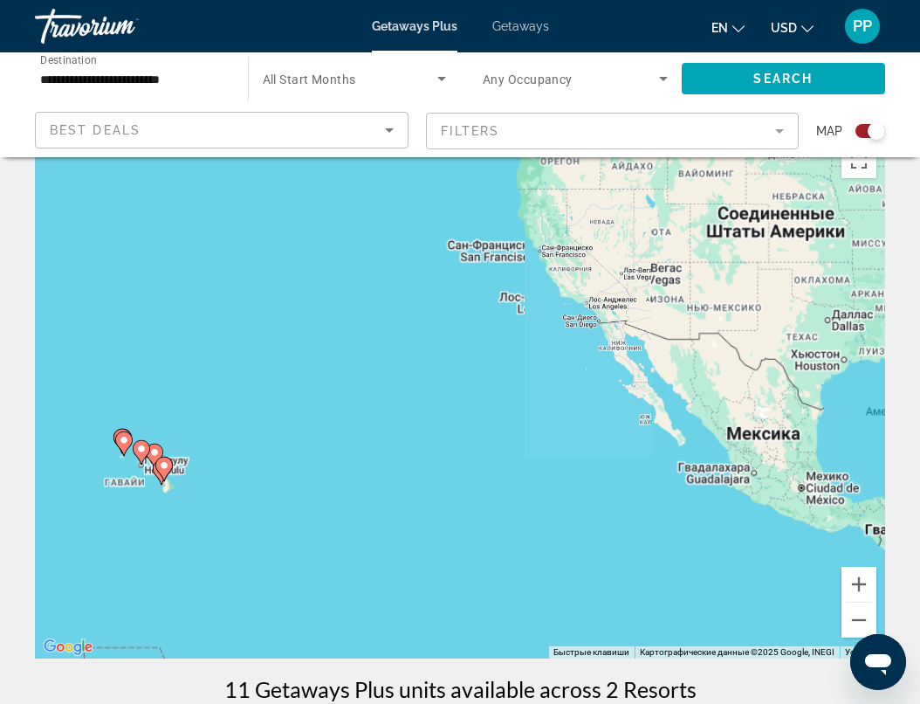
click at [140, 494] on div "Чтобы активировать перетаскивание с помощью клавиатуры, нажмите Alt + Ввод. Пос…" at bounding box center [460, 396] width 850 height 524
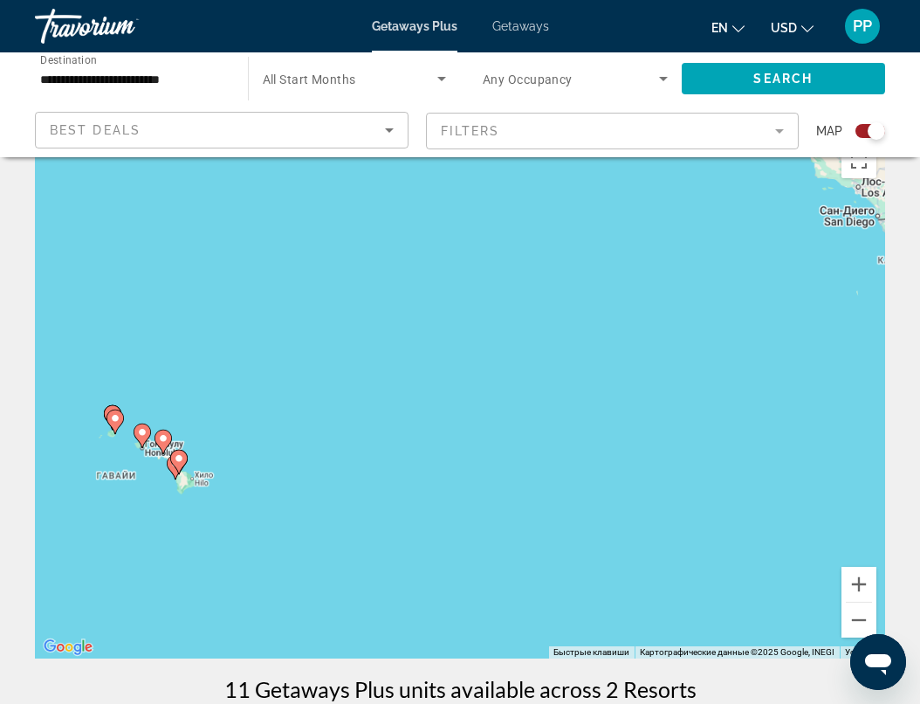
click at [140, 494] on div "Чтобы активировать перетаскивание с помощью клавиатуры, нажмите Alt + Ввод. Пос…" at bounding box center [460, 396] width 850 height 524
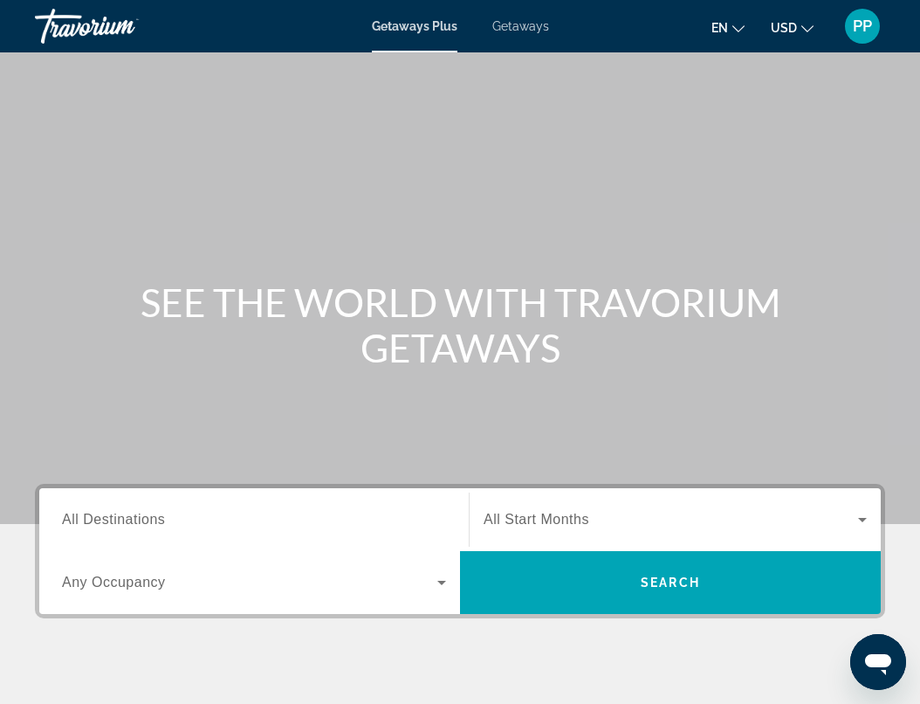
click at [521, 25] on span "Getaways" at bounding box center [520, 26] width 57 height 14
click at [437, 588] on icon "Search widget" at bounding box center [441, 582] width 21 height 21
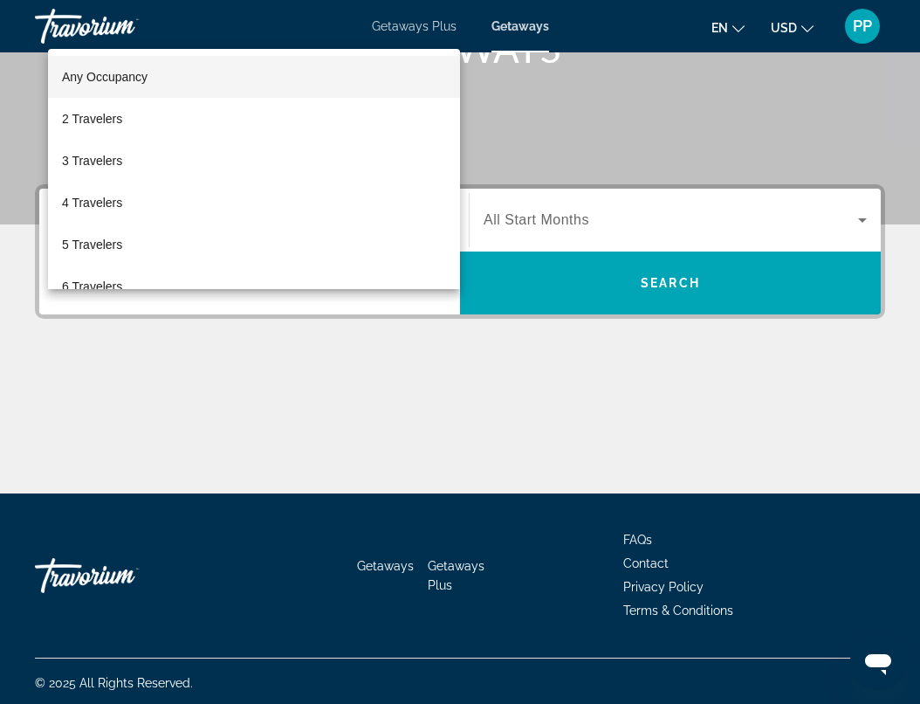
scroll to position [303, 0]
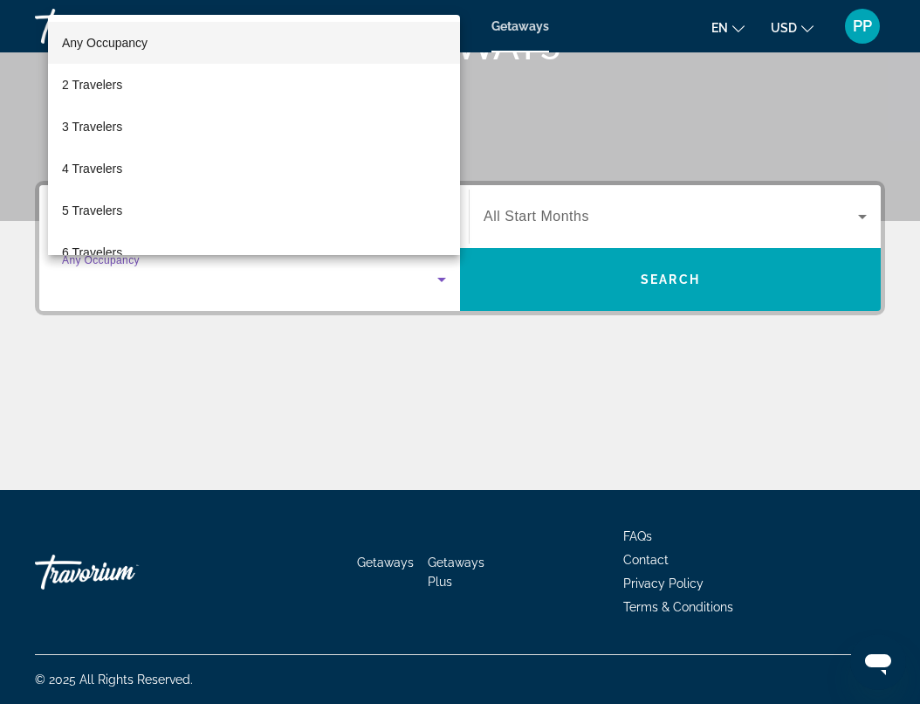
click at [439, 437] on div at bounding box center [460, 352] width 920 height 704
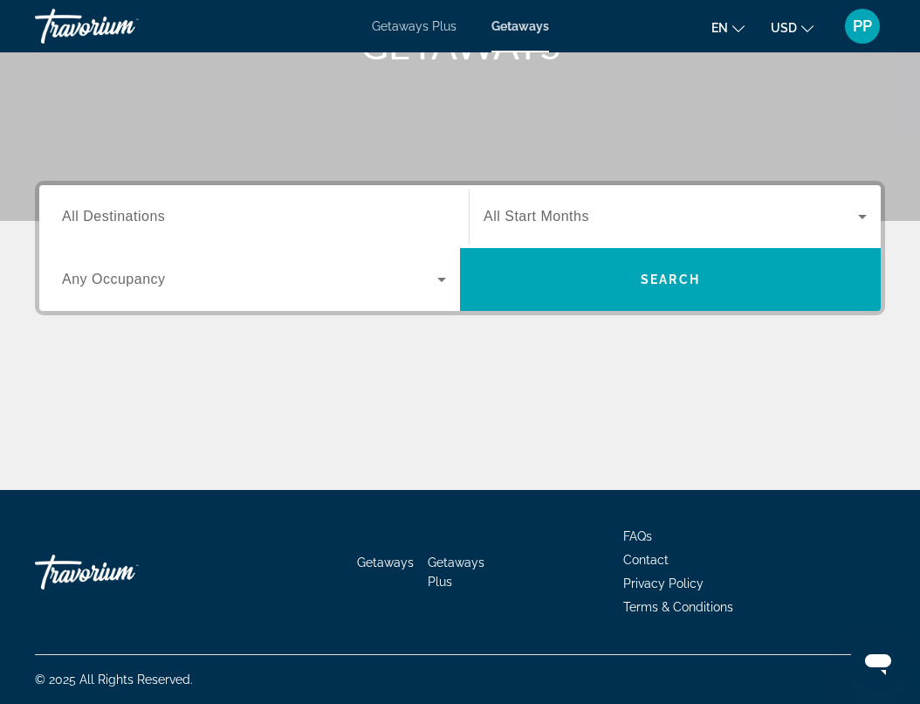
click at [409, 204] on div "Search widget" at bounding box center [254, 217] width 384 height 50
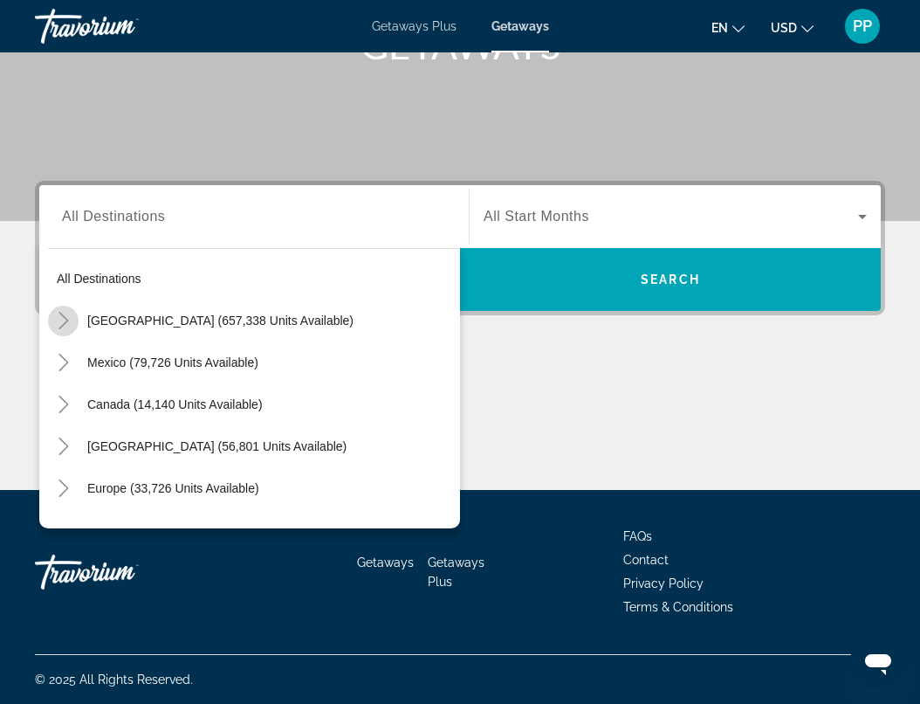
click at [59, 326] on icon "Toggle United States (657,338 units available)" at bounding box center [63, 320] width 17 height 17
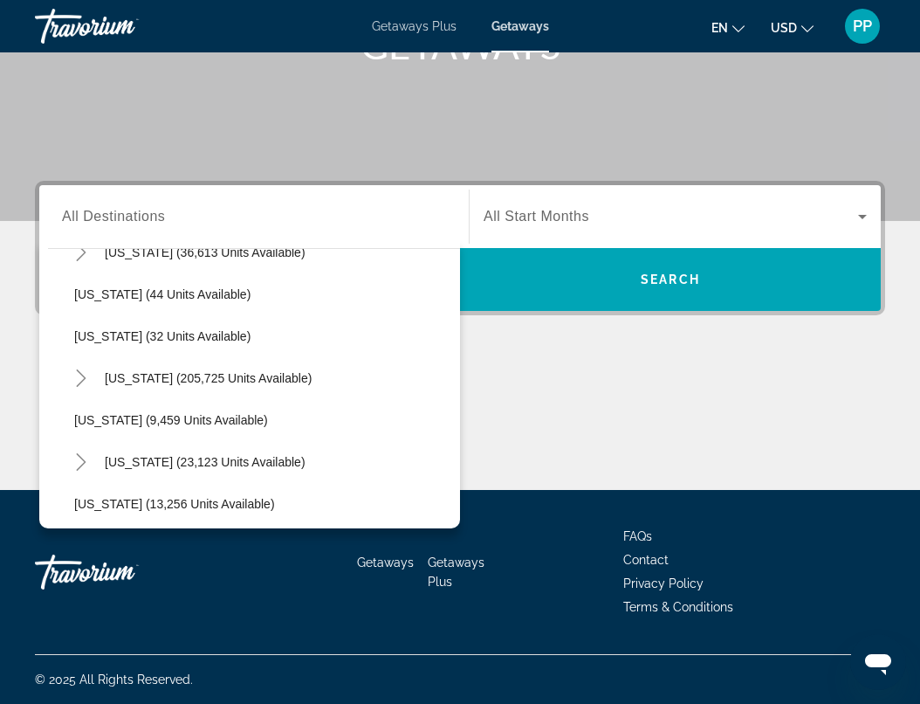
scroll to position [286, 0]
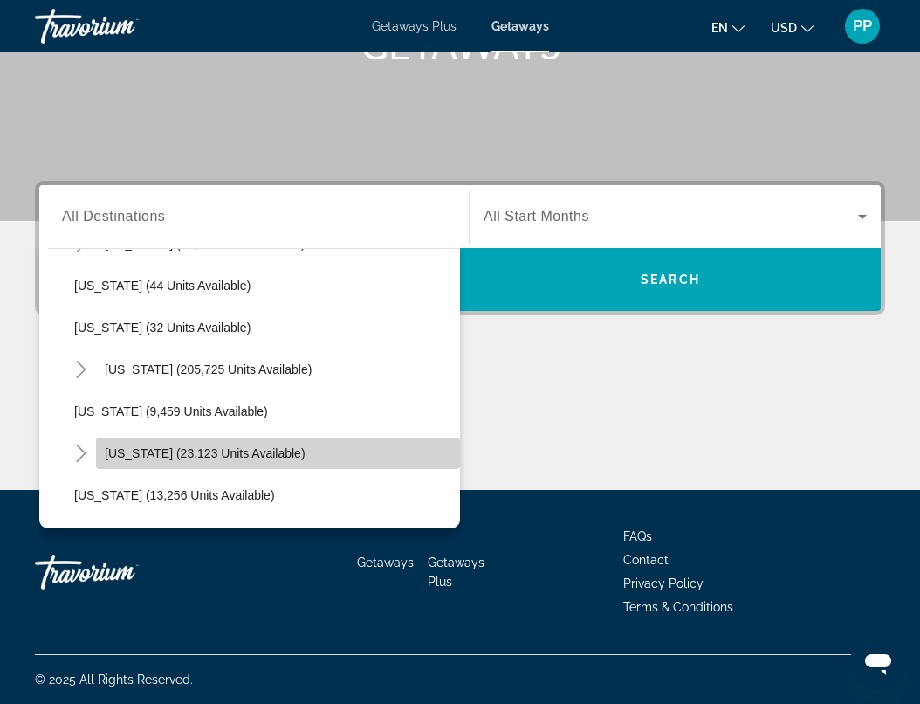
click at [151, 456] on span "Hawaii (23,123 units available)" at bounding box center [205, 453] width 201 height 14
type input "**********"
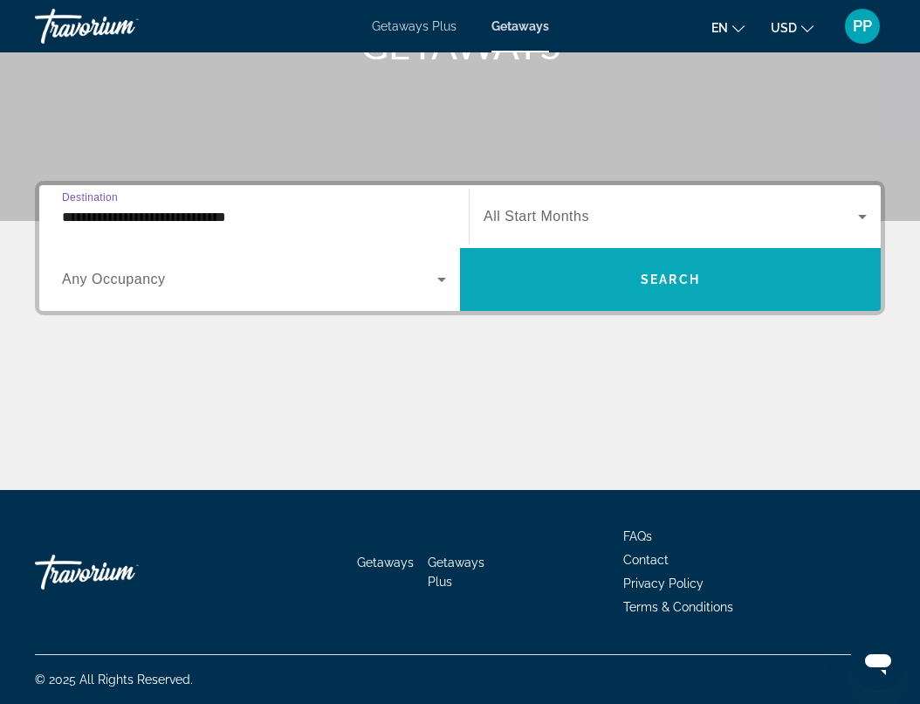
click at [544, 266] on span "Search widget" at bounding box center [670, 279] width 421 height 42
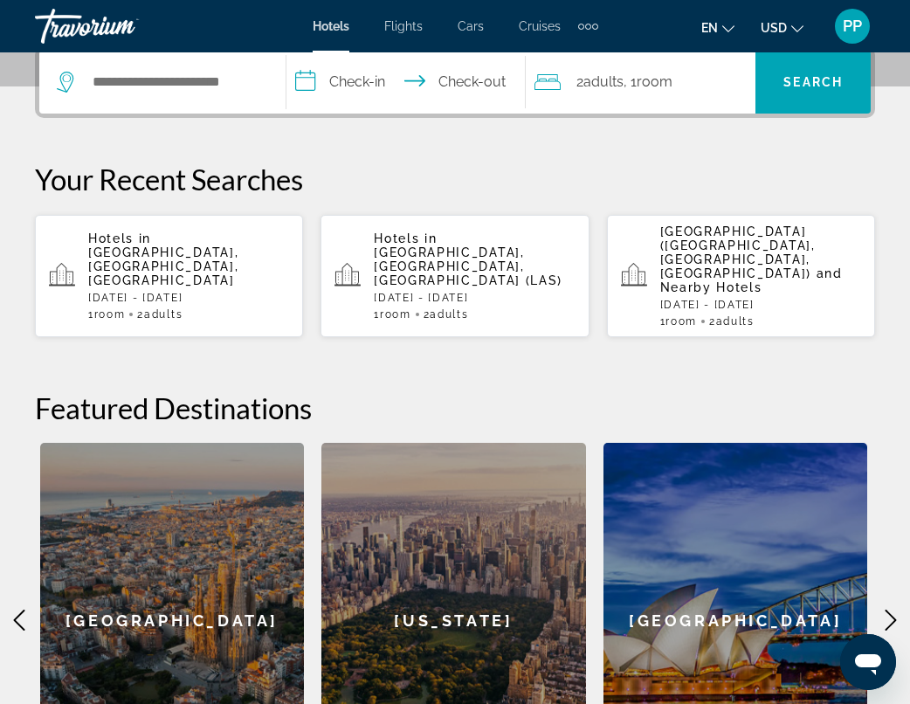
scroll to position [451, 0]
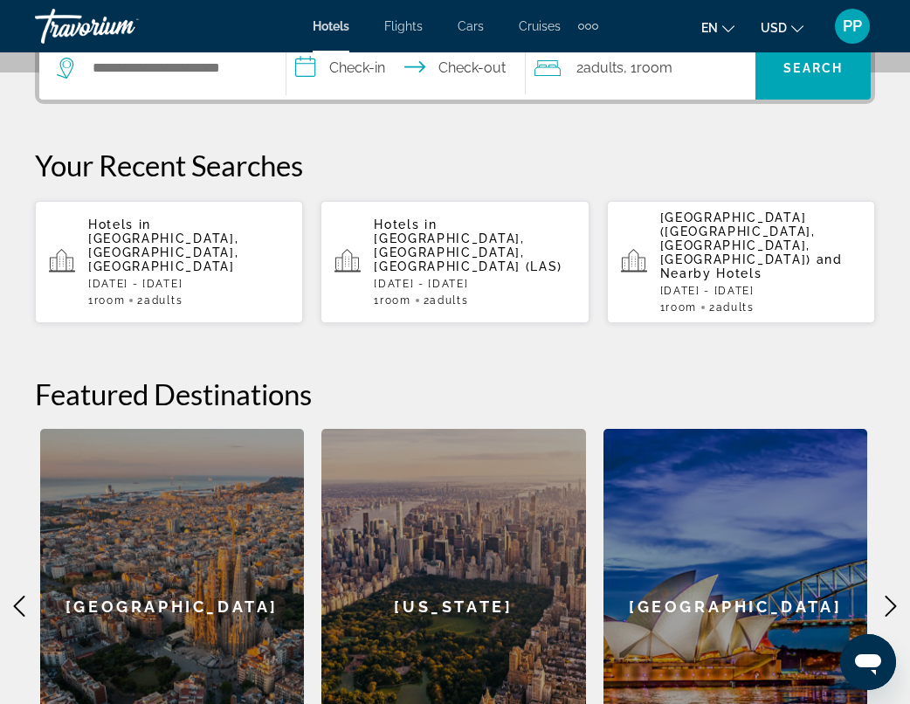
click at [443, 278] on p "Thu, 25 Sep - Sun, 28 Sep" at bounding box center [474, 284] width 201 height 12
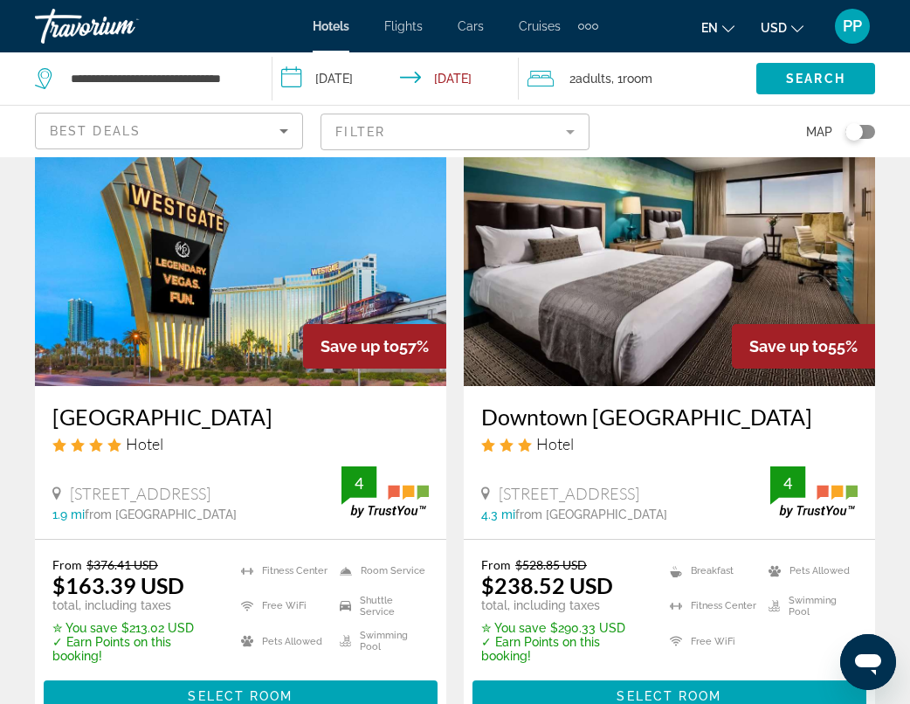
scroll to position [130, 0]
